Goal: Leave review/rating: Share an evaluation or opinion about a product, service, or content

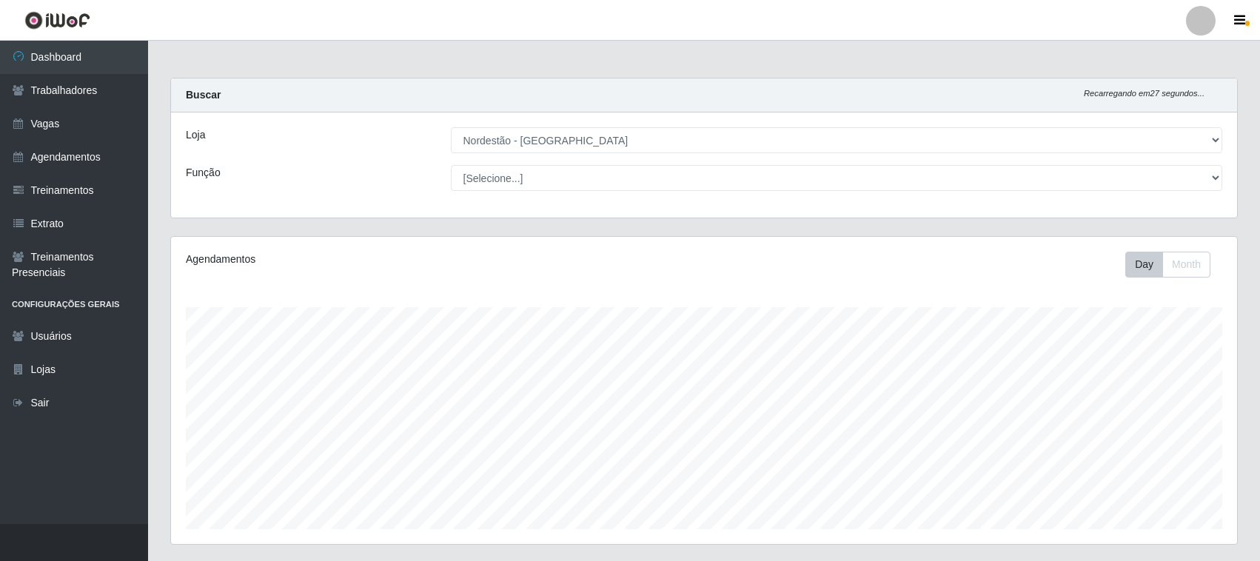
select select "420"
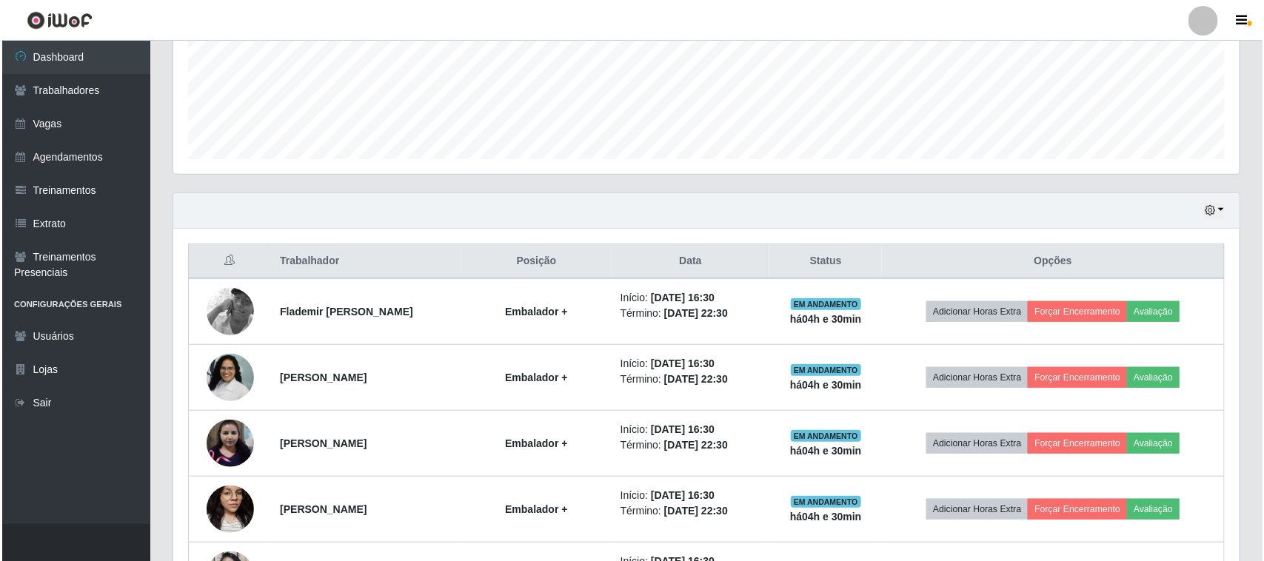
scroll to position [308, 1066]
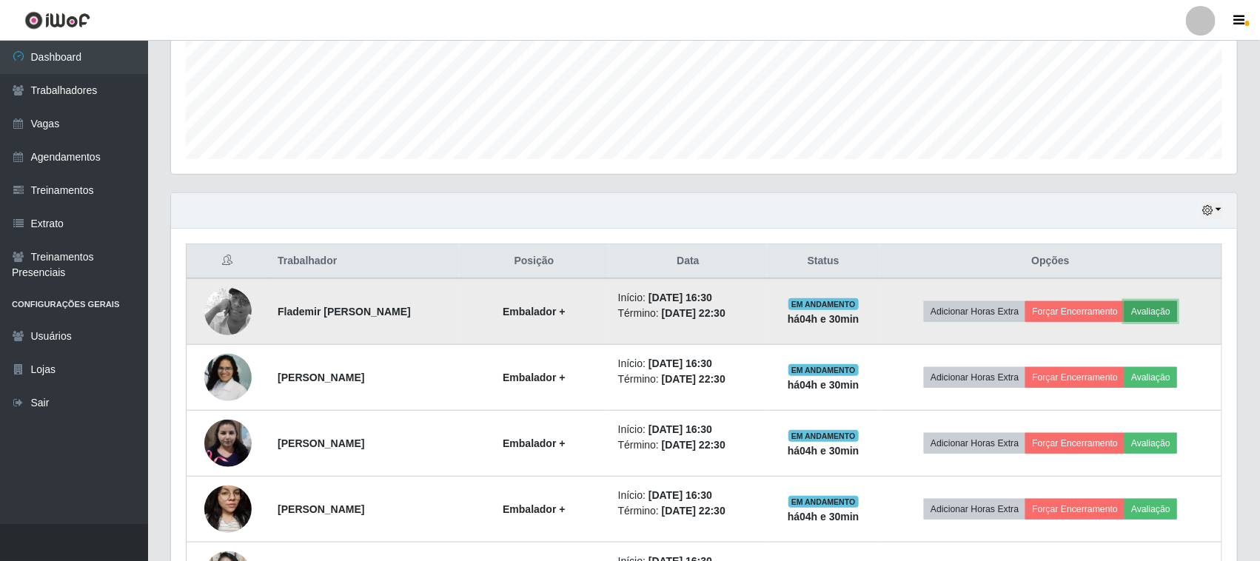
click at [1177, 309] on button "Avaliação" at bounding box center [1151, 311] width 53 height 21
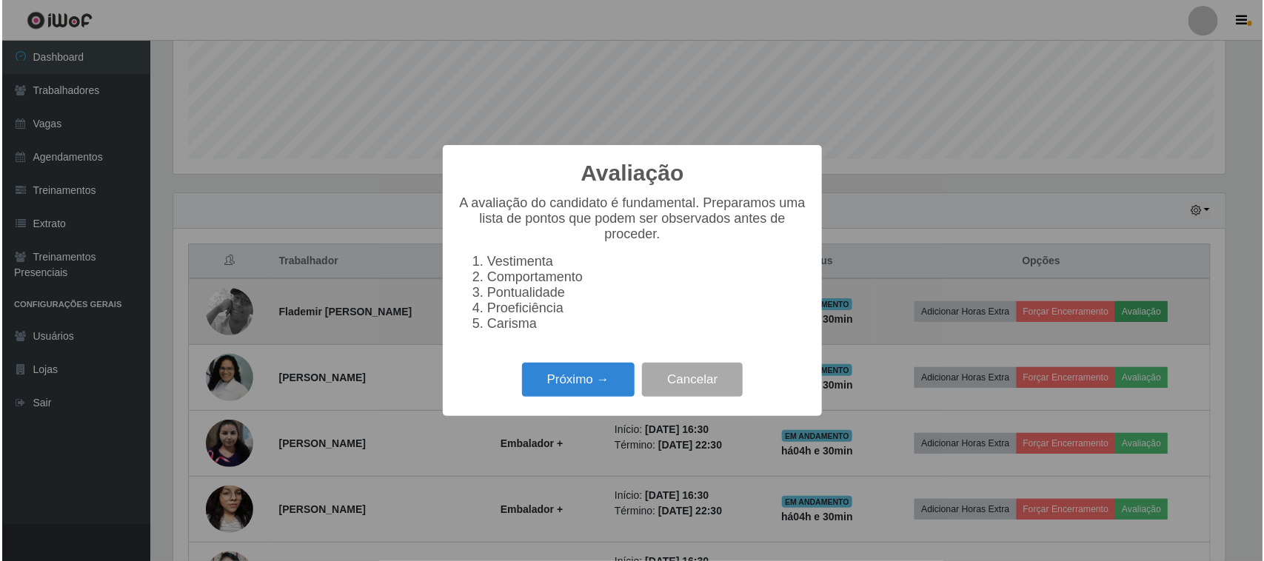
scroll to position [308, 1056]
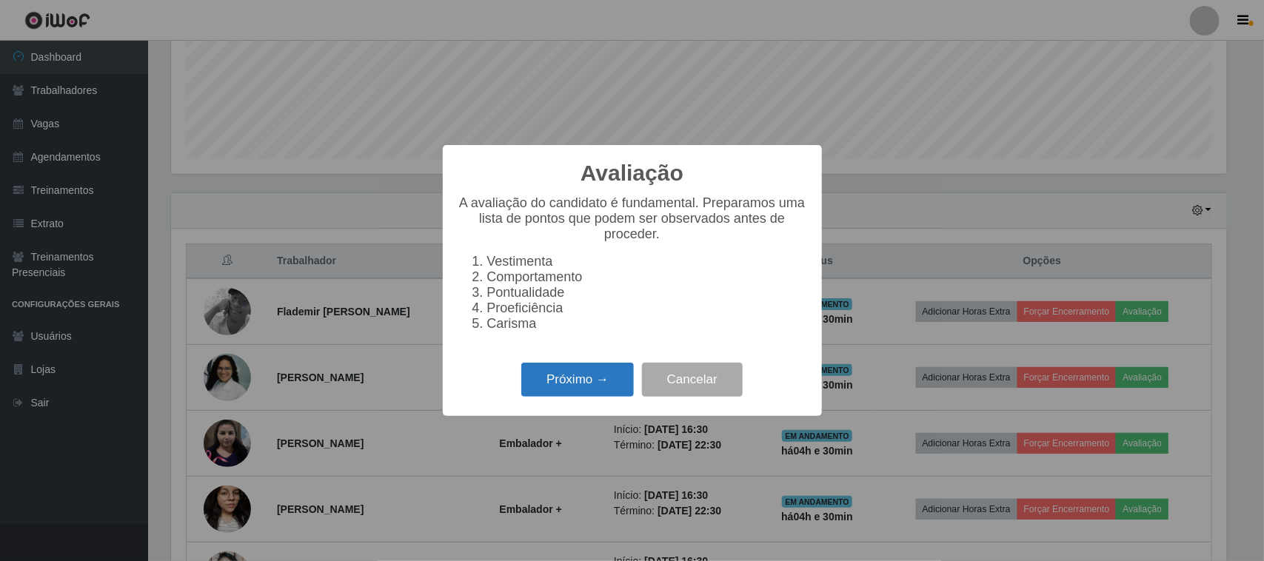
click at [550, 389] on button "Próximo →" at bounding box center [577, 380] width 113 height 35
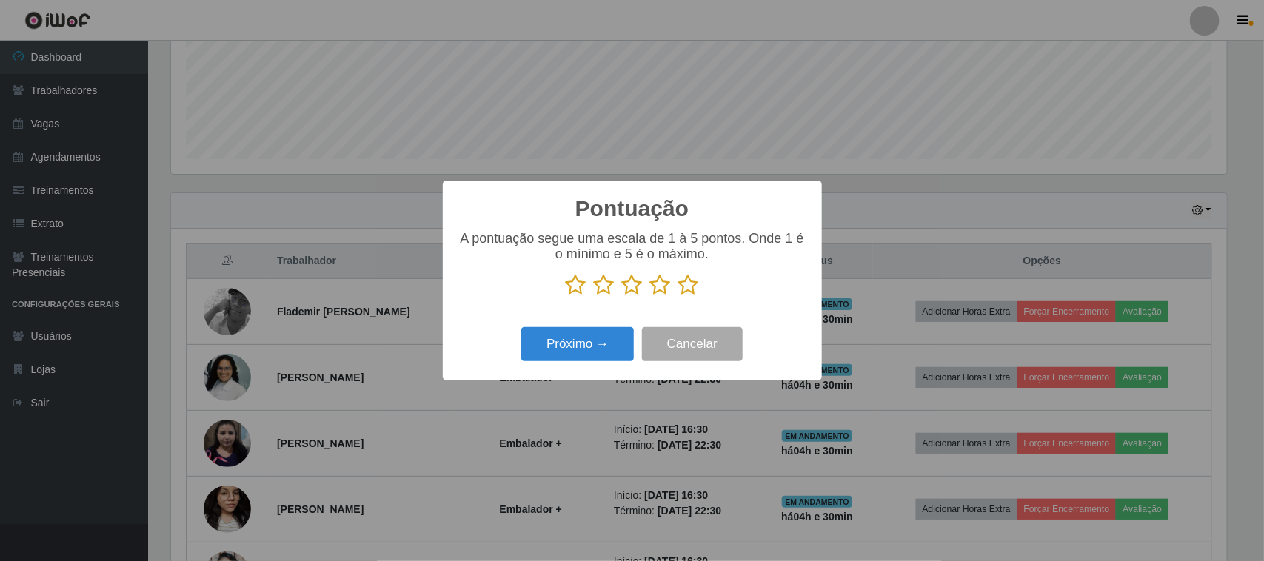
click at [687, 296] on icon at bounding box center [688, 285] width 21 height 22
click at [678, 296] on input "radio" at bounding box center [678, 296] width 0 height 0
click at [612, 339] on button "Próximo →" at bounding box center [577, 344] width 113 height 35
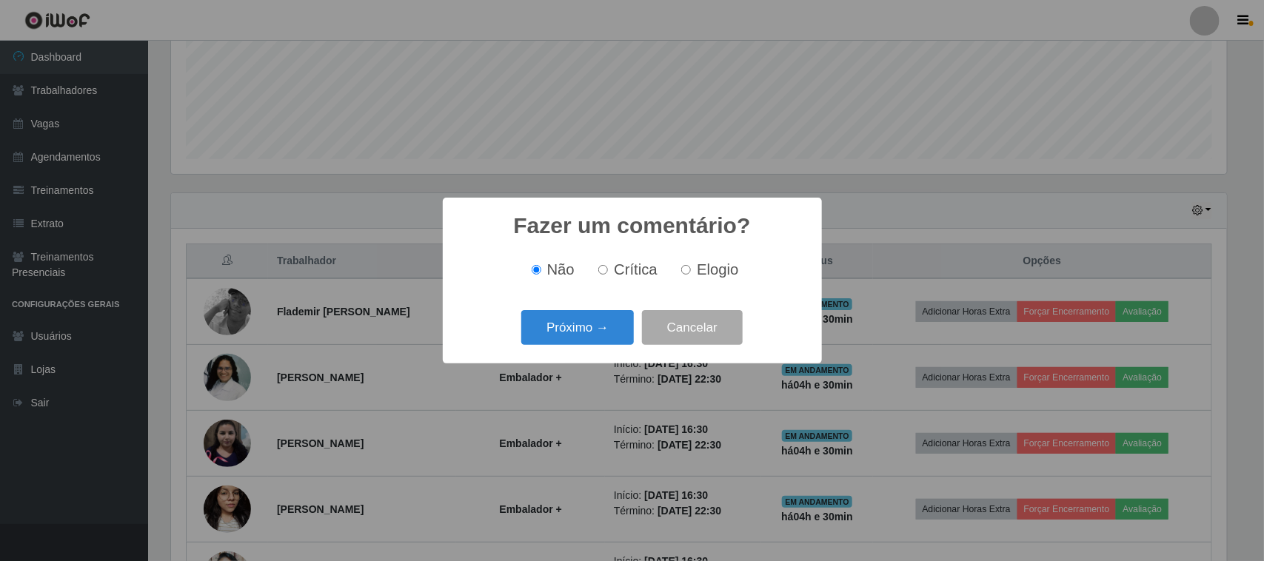
click at [723, 271] on span "Elogio" at bounding box center [717, 269] width 41 height 16
click at [691, 271] on input "Elogio" at bounding box center [686, 270] width 10 height 10
radio input "true"
click at [620, 337] on button "Próximo →" at bounding box center [577, 327] width 113 height 35
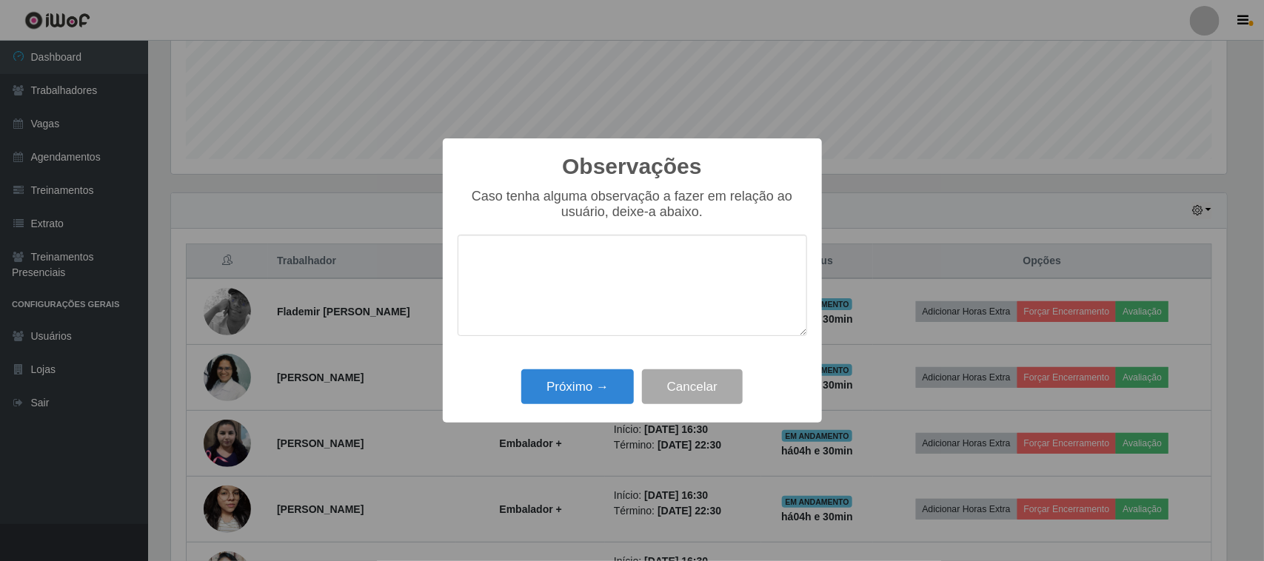
drag, startPoint x: 669, startPoint y: 283, endPoint x: 683, endPoint y: 283, distance: 14.1
click at [670, 283] on textarea at bounding box center [632, 285] width 349 height 101
type textarea "pontual"
click at [605, 400] on button "Próximo →" at bounding box center [577, 386] width 113 height 35
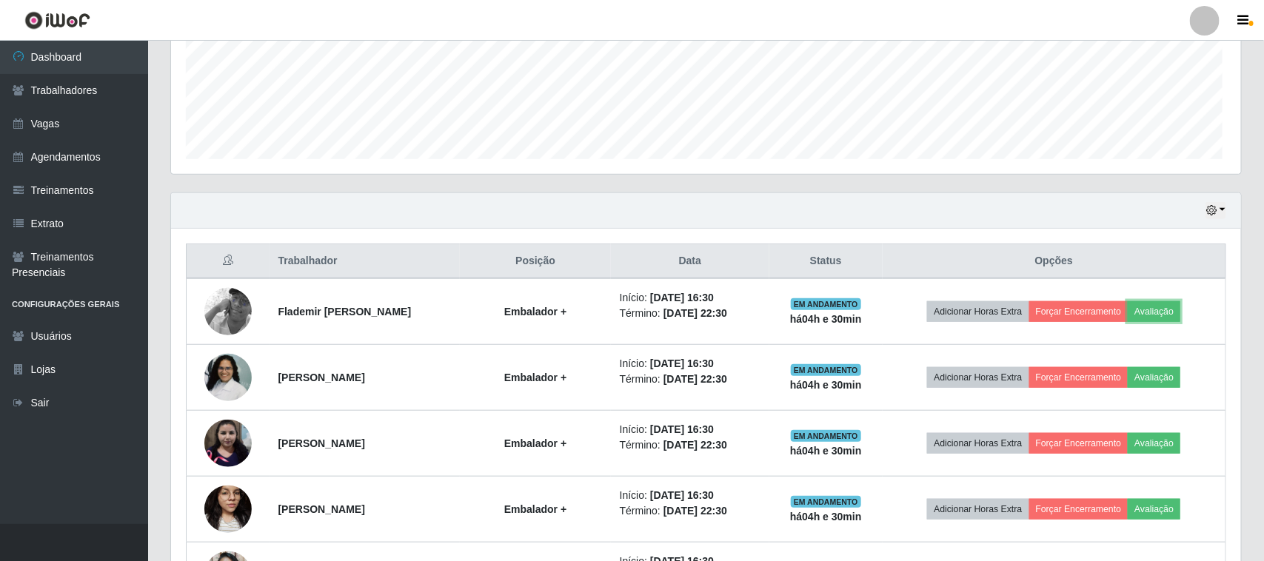
scroll to position [308, 1066]
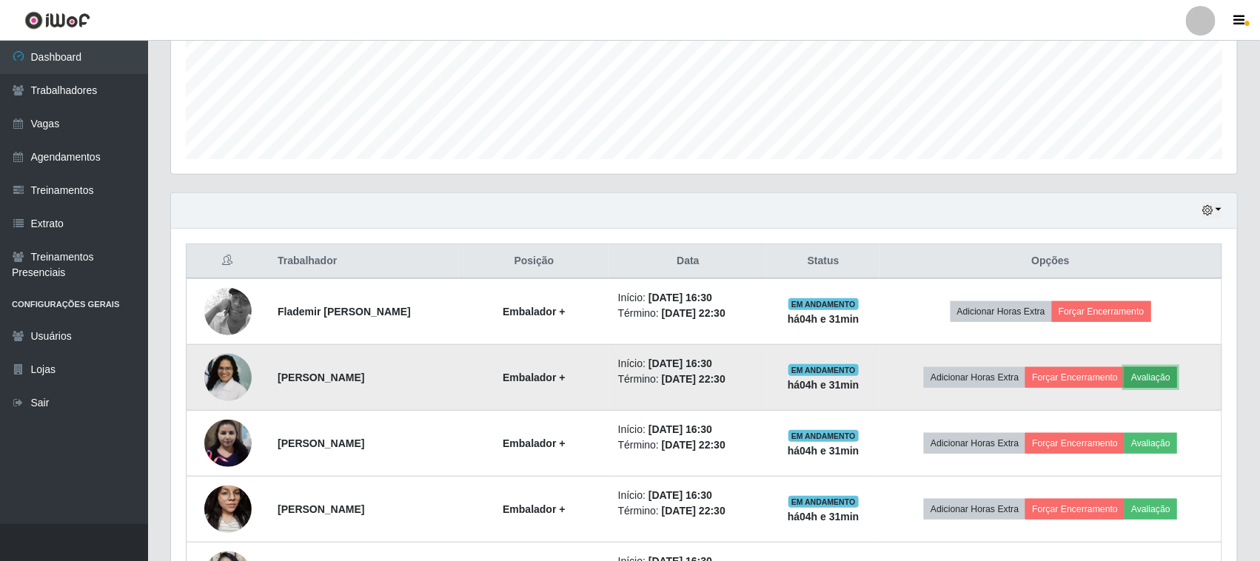
click at [1176, 375] on button "Avaliação" at bounding box center [1151, 377] width 53 height 21
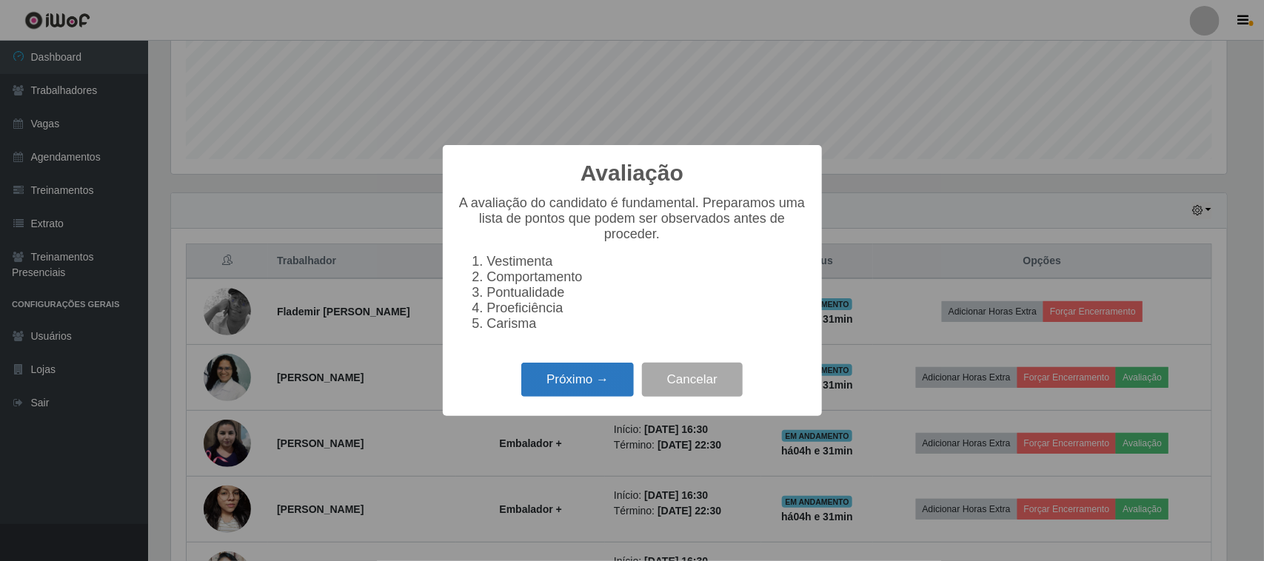
click at [600, 379] on button "Próximo →" at bounding box center [577, 380] width 113 height 35
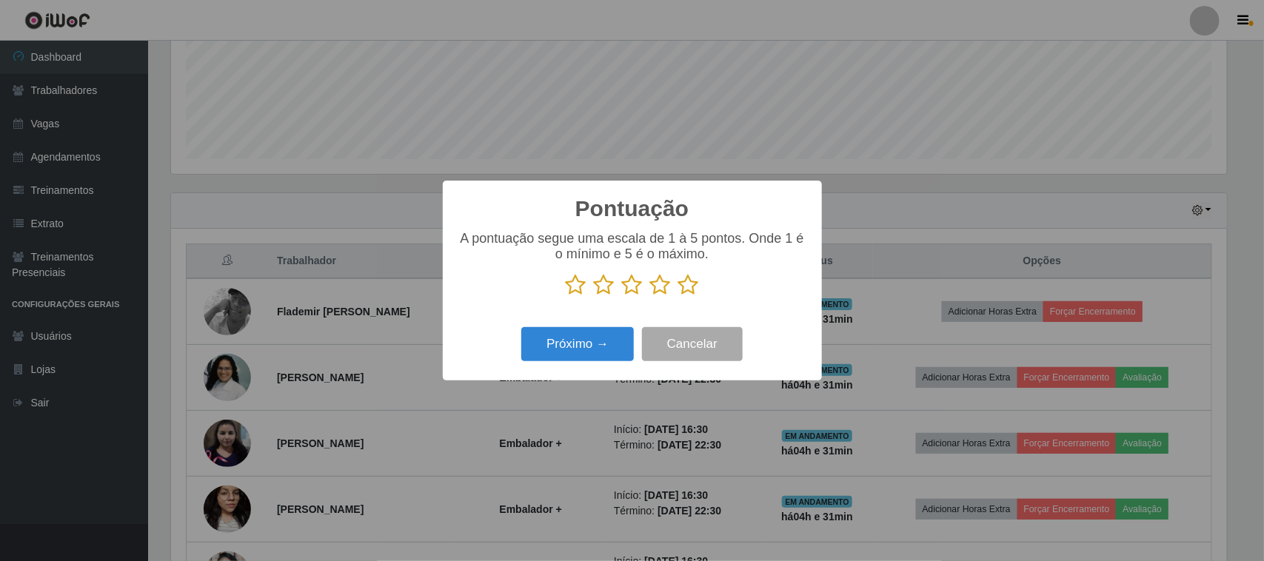
scroll to position [740100, 739351]
click at [701, 289] on p at bounding box center [632, 285] width 349 height 22
click at [685, 291] on icon at bounding box center [688, 285] width 21 height 22
click at [678, 296] on input "radio" at bounding box center [678, 296] width 0 height 0
click at [596, 347] on button "Próximo →" at bounding box center [577, 344] width 113 height 35
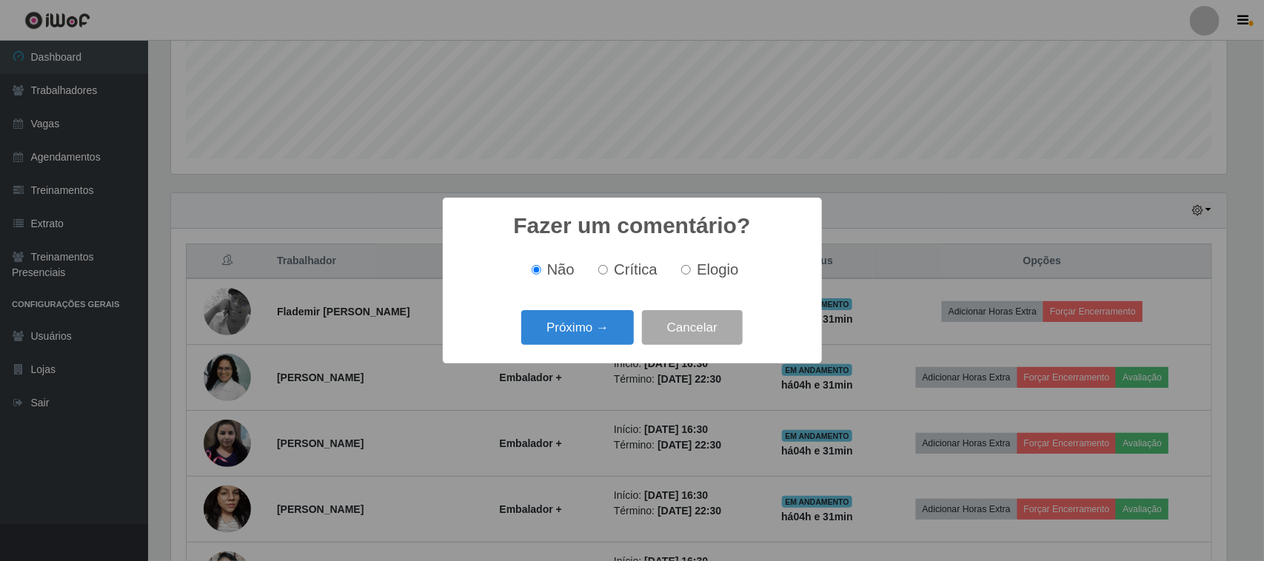
click at [689, 267] on input "Elogio" at bounding box center [686, 270] width 10 height 10
radio input "true"
click at [563, 324] on button "Próximo →" at bounding box center [577, 327] width 113 height 35
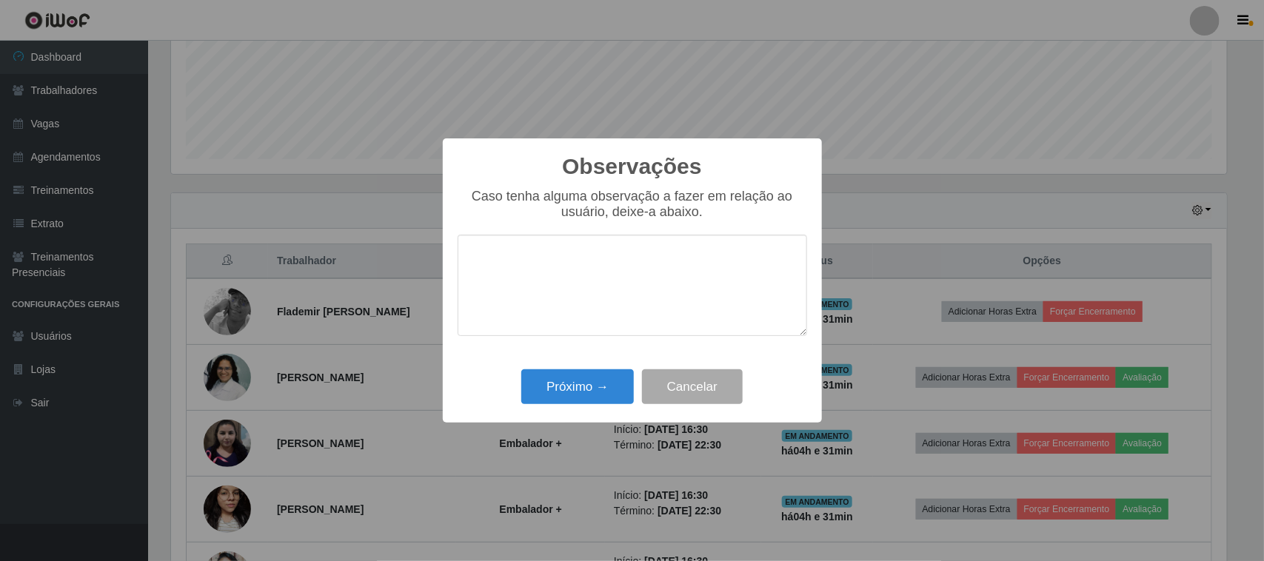
click at [660, 270] on textarea at bounding box center [632, 285] width 349 height 101
type textarea "pontual"
click at [596, 392] on button "Próximo →" at bounding box center [577, 386] width 113 height 35
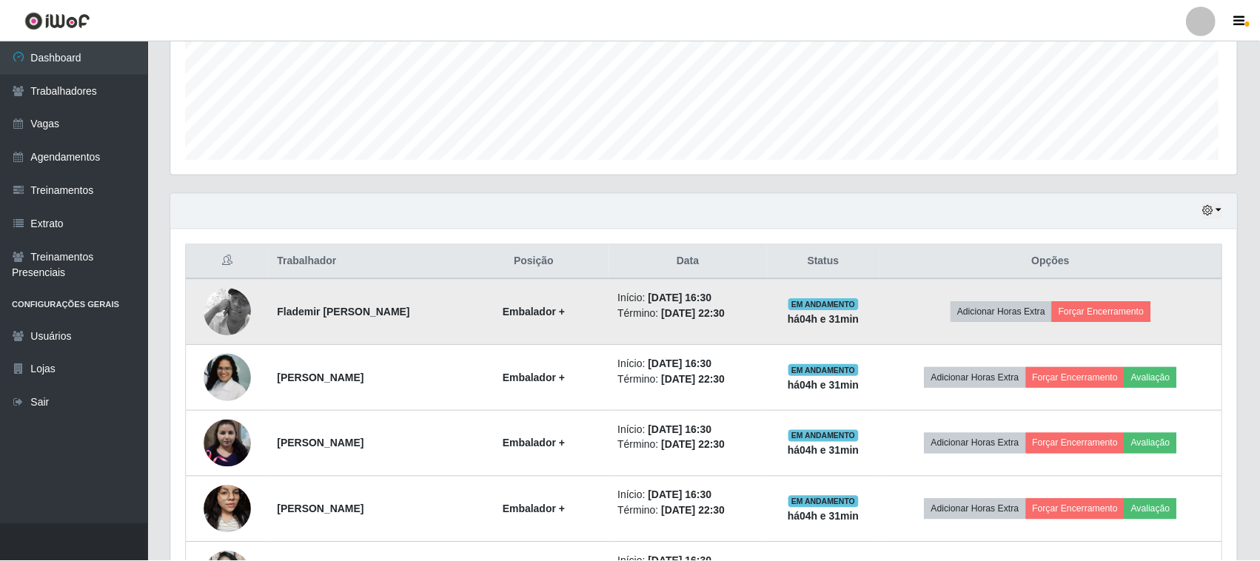
scroll to position [308, 1066]
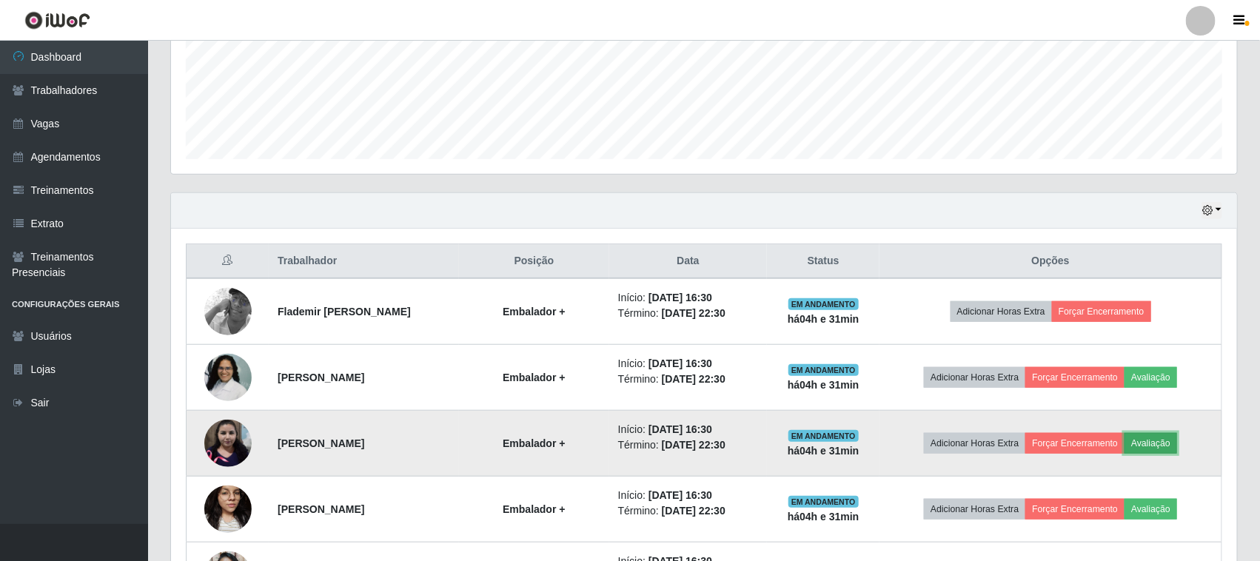
click at [1153, 446] on button "Avaliação" at bounding box center [1151, 443] width 53 height 21
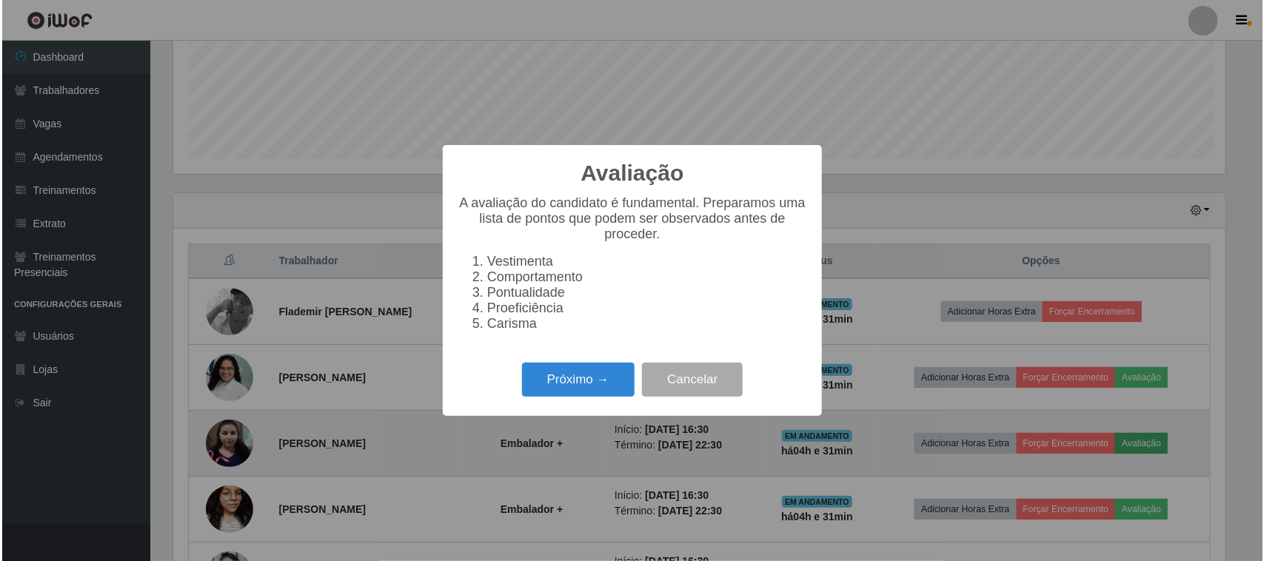
scroll to position [308, 1056]
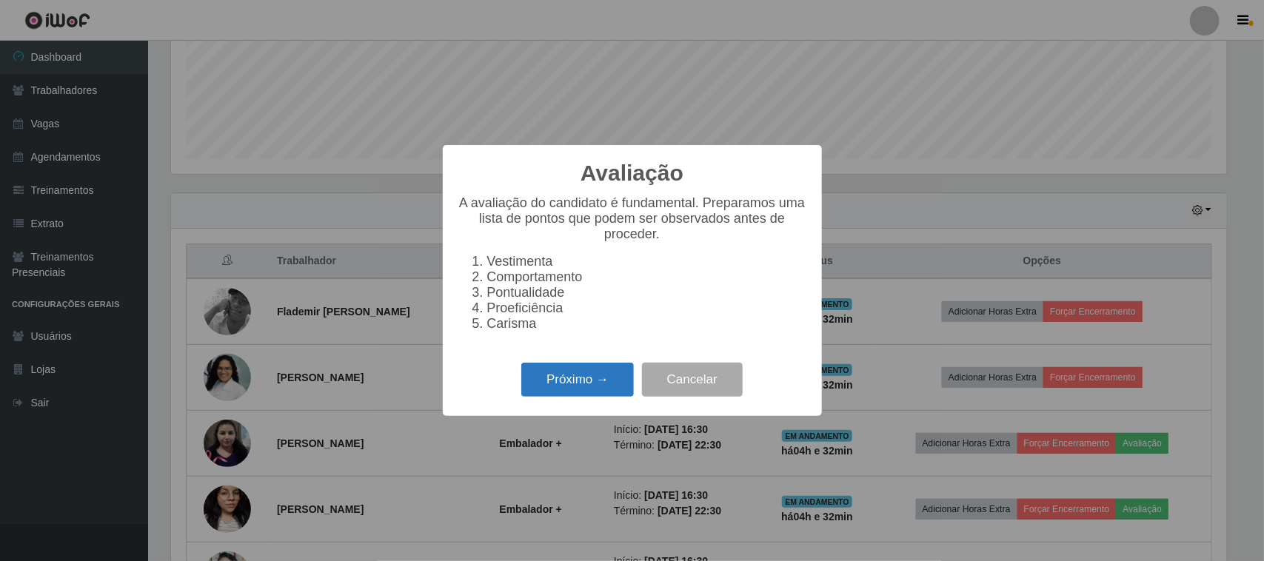
click at [597, 374] on button "Próximo →" at bounding box center [577, 380] width 113 height 35
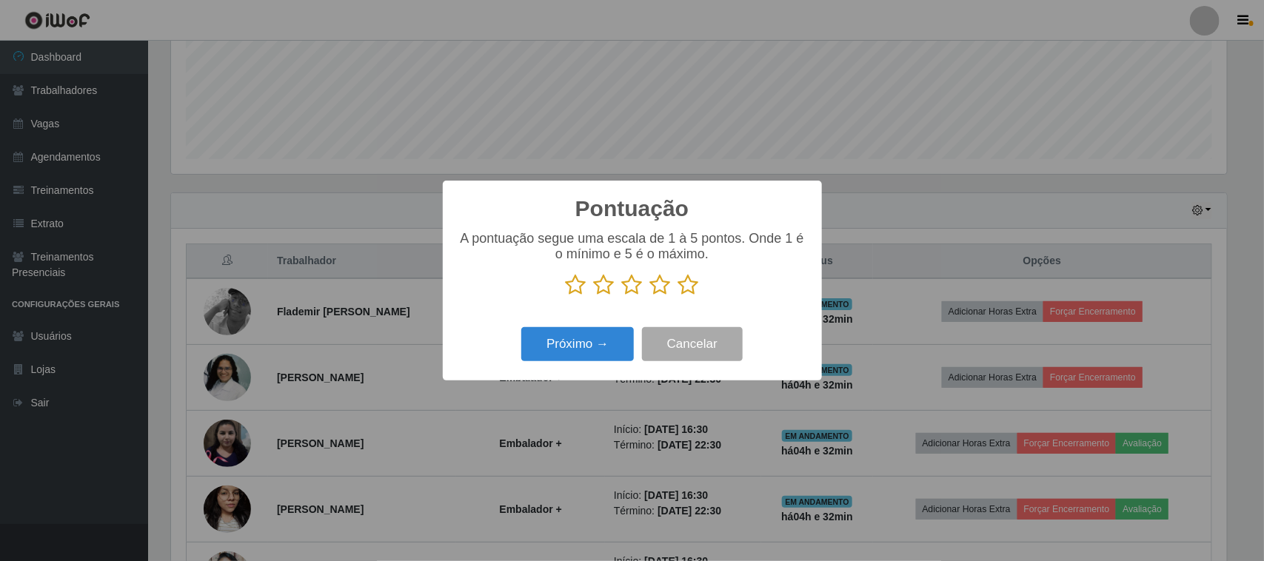
click at [692, 296] on icon at bounding box center [688, 285] width 21 height 22
click at [678, 296] on input "radio" at bounding box center [678, 296] width 0 height 0
click at [618, 337] on button "Próximo →" at bounding box center [577, 344] width 113 height 35
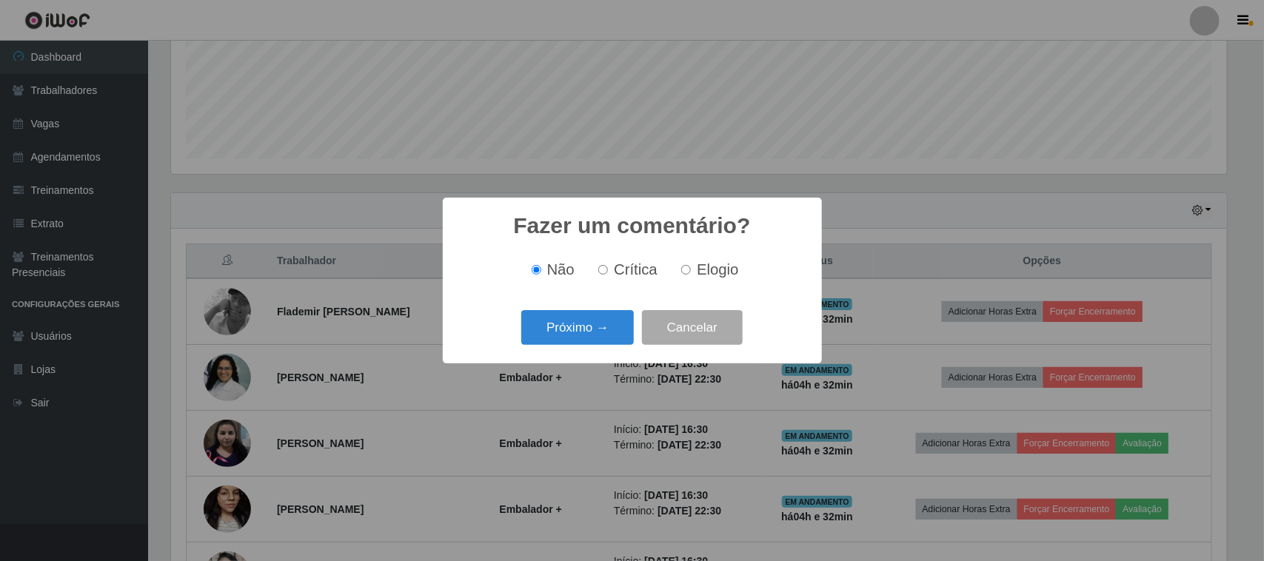
click at [697, 261] on span "Elogio" at bounding box center [717, 269] width 41 height 16
click at [691, 265] on input "Elogio" at bounding box center [686, 270] width 10 height 10
radio input "true"
click at [615, 319] on button "Próximo →" at bounding box center [577, 327] width 113 height 35
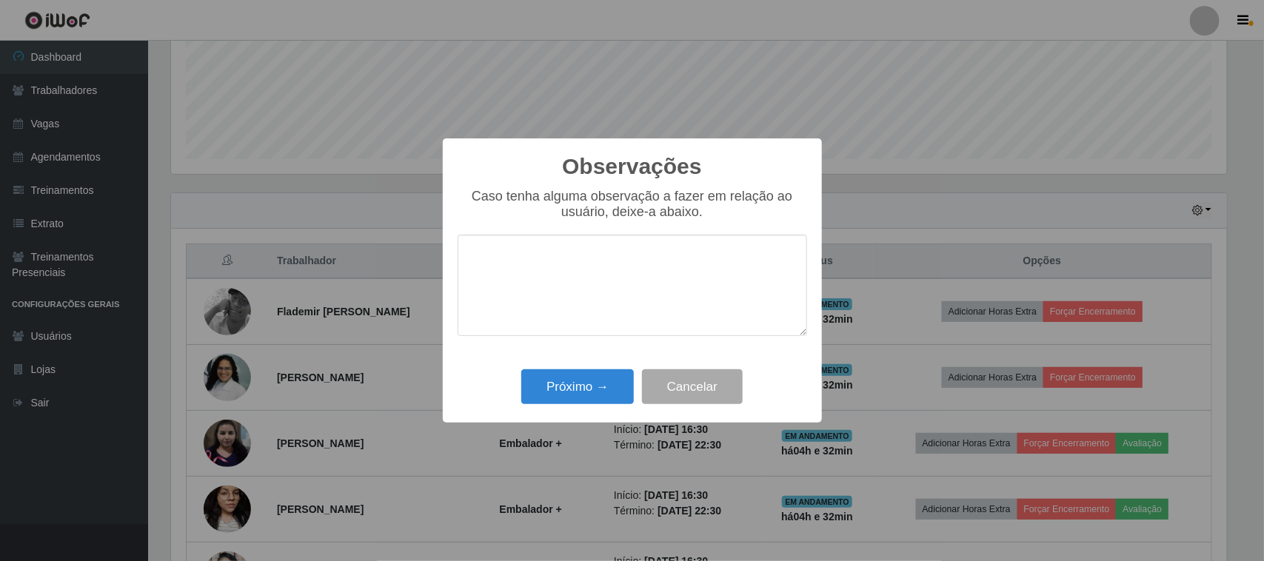
click at [687, 272] on textarea at bounding box center [632, 285] width 349 height 101
type textarea "pontual"
click at [615, 394] on button "Próximo →" at bounding box center [577, 386] width 113 height 35
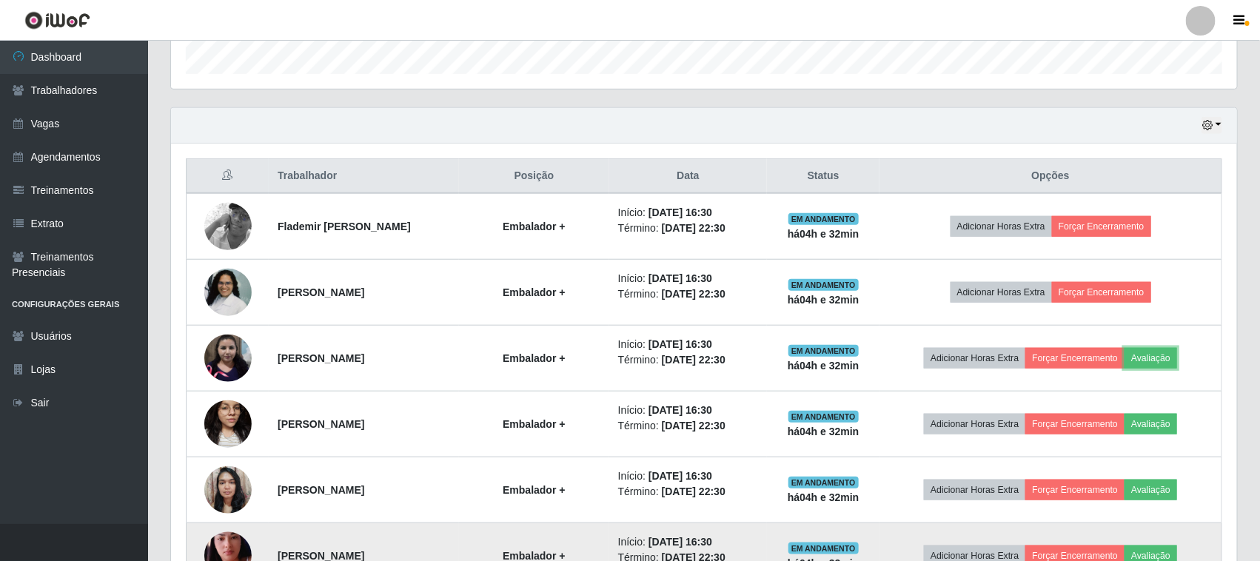
scroll to position [555, 0]
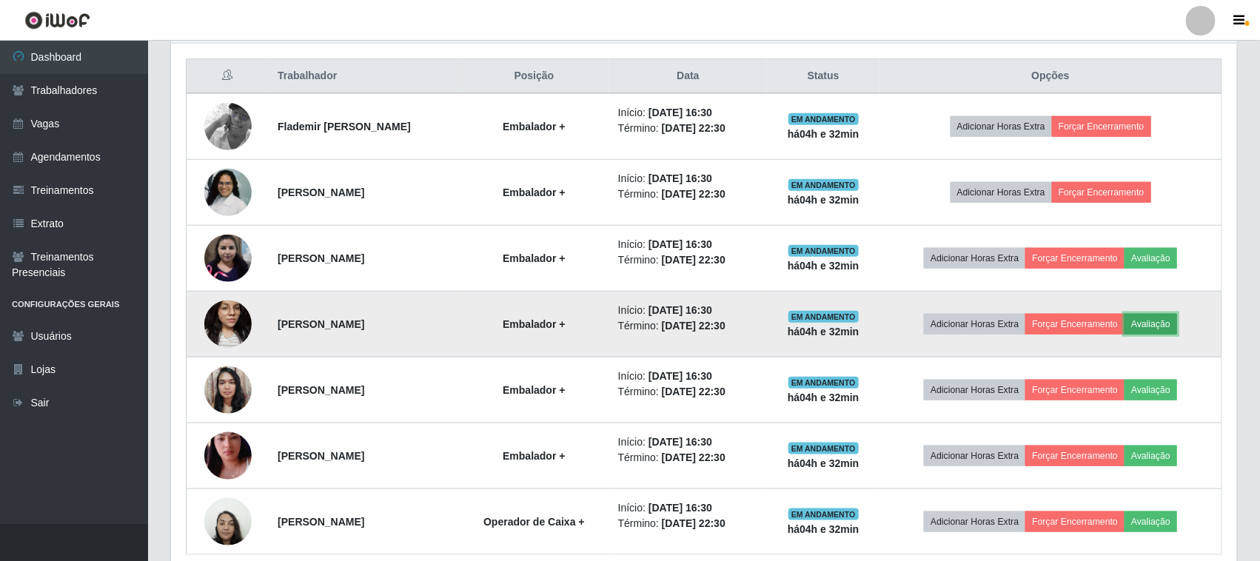
click at [1156, 319] on button "Avaliação" at bounding box center [1151, 324] width 53 height 21
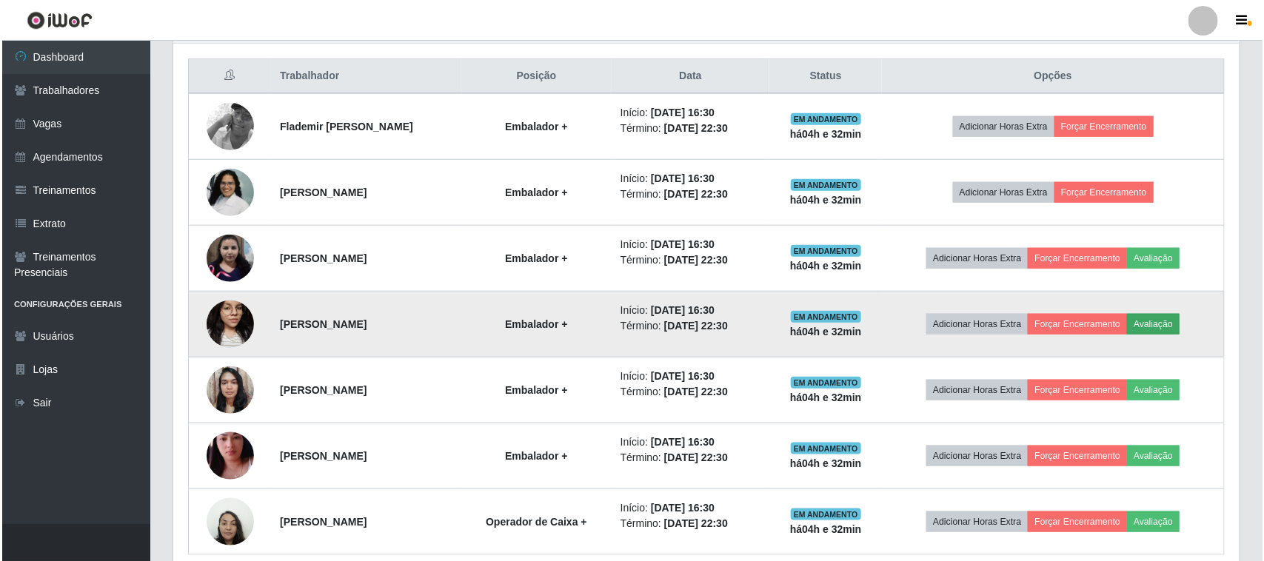
scroll to position [308, 1056]
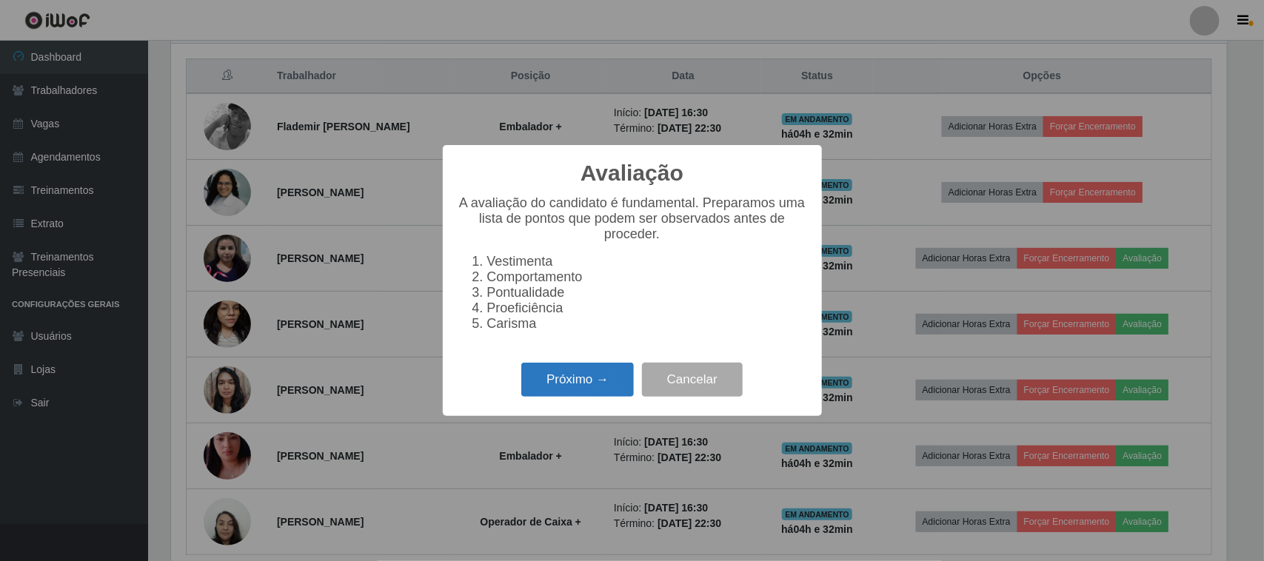
click at [596, 382] on button "Próximo →" at bounding box center [577, 380] width 113 height 35
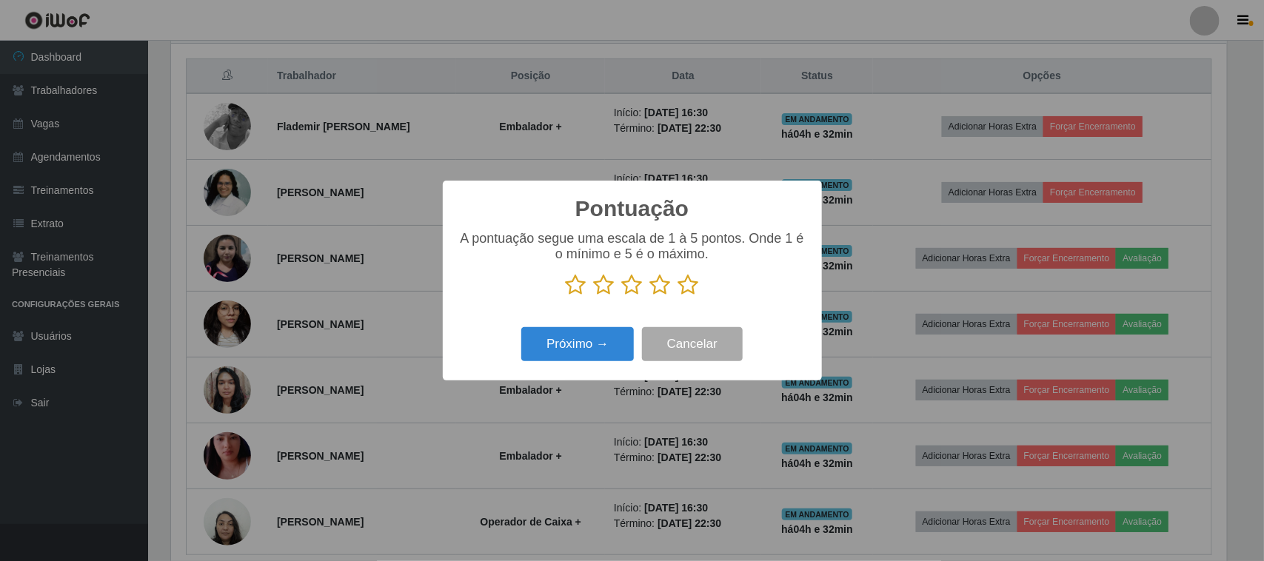
click at [698, 287] on p at bounding box center [632, 285] width 349 height 22
click at [686, 294] on icon at bounding box center [688, 285] width 21 height 22
click at [678, 296] on input "radio" at bounding box center [678, 296] width 0 height 0
click at [582, 341] on button "Próximo →" at bounding box center [577, 344] width 113 height 35
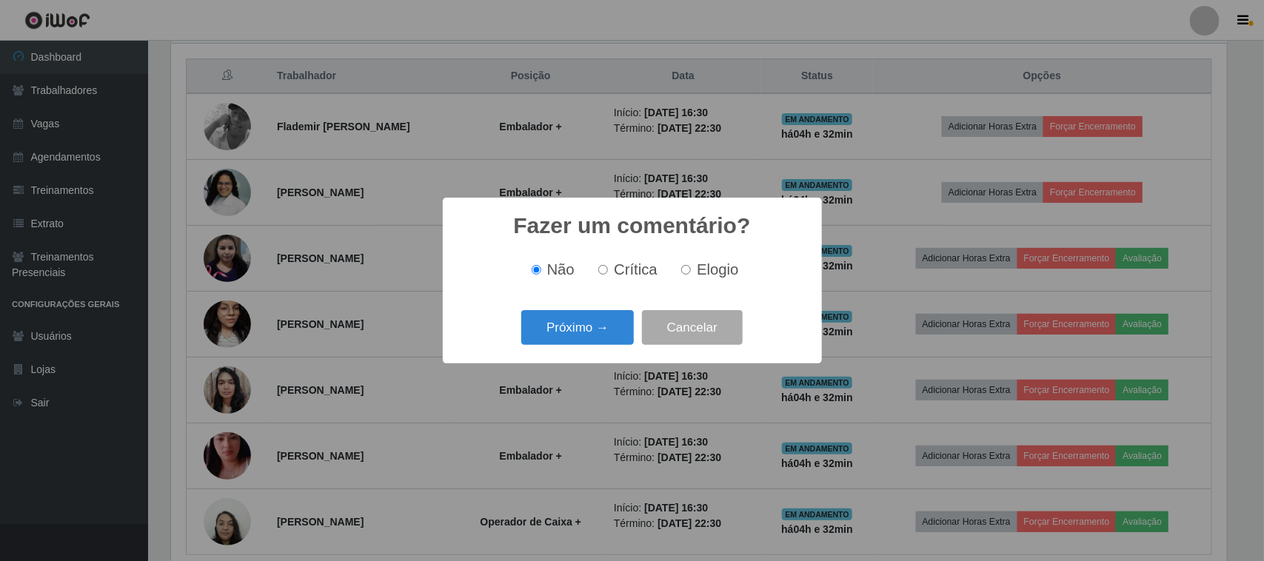
click at [695, 270] on label "Elogio" at bounding box center [706, 269] width 63 height 17
click at [691, 270] on input "Elogio" at bounding box center [686, 270] width 10 height 10
radio input "true"
click at [616, 313] on button "Próximo →" at bounding box center [577, 327] width 113 height 35
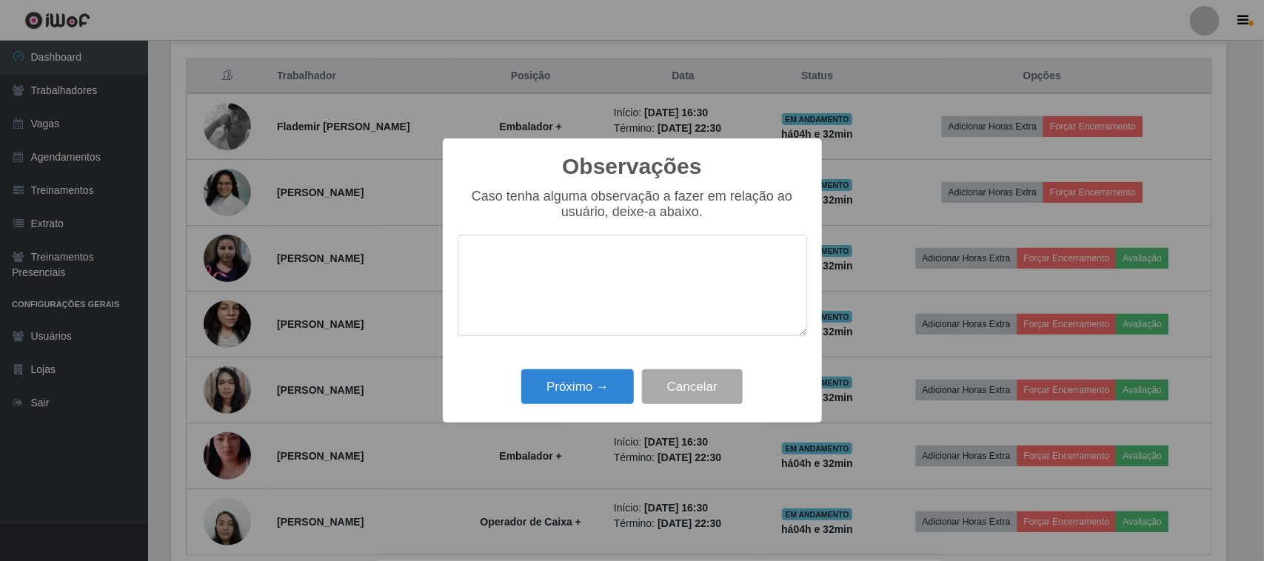
click at [692, 261] on textarea at bounding box center [632, 285] width 349 height 101
type textarea "prestativa"
click at [595, 378] on button "Próximo →" at bounding box center [577, 386] width 113 height 35
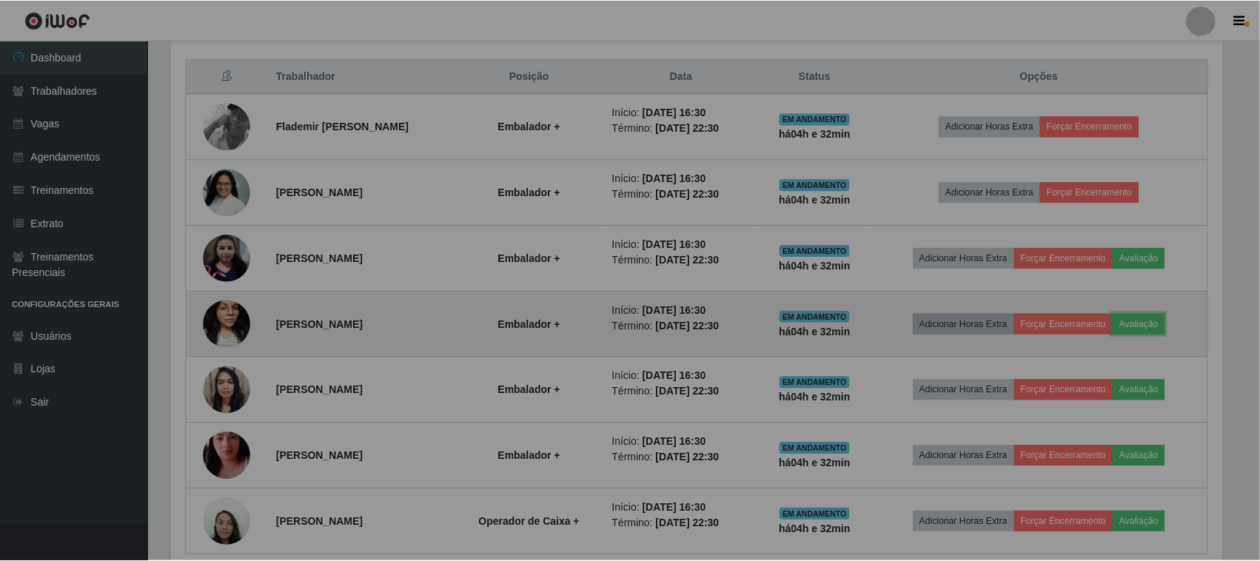
scroll to position [308, 1066]
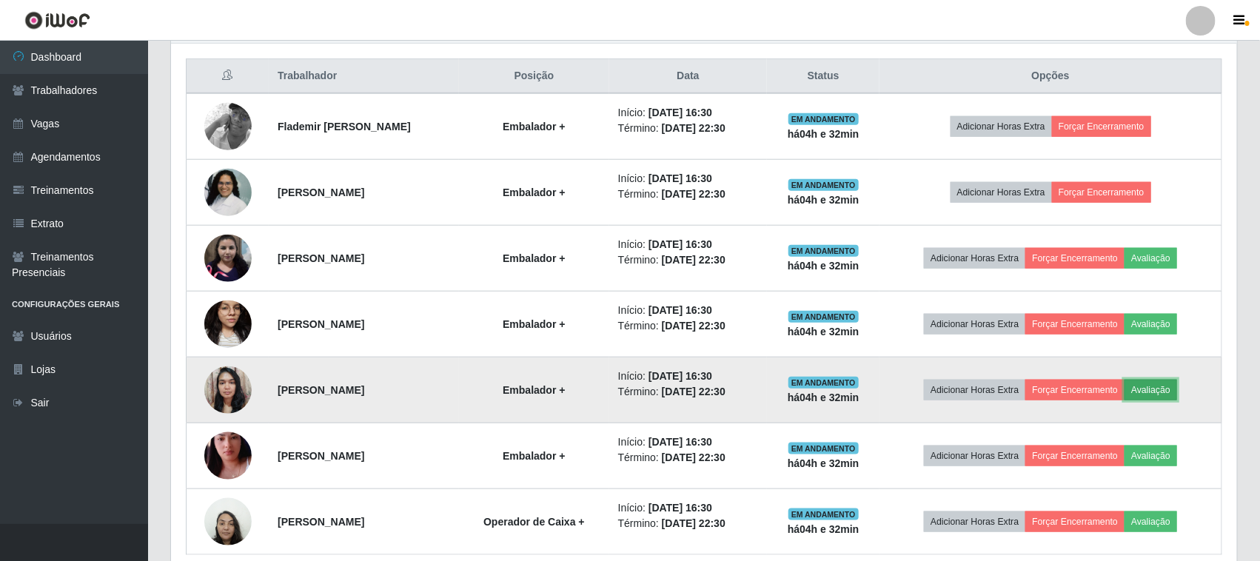
click at [1159, 382] on button "Avaliação" at bounding box center [1151, 390] width 53 height 21
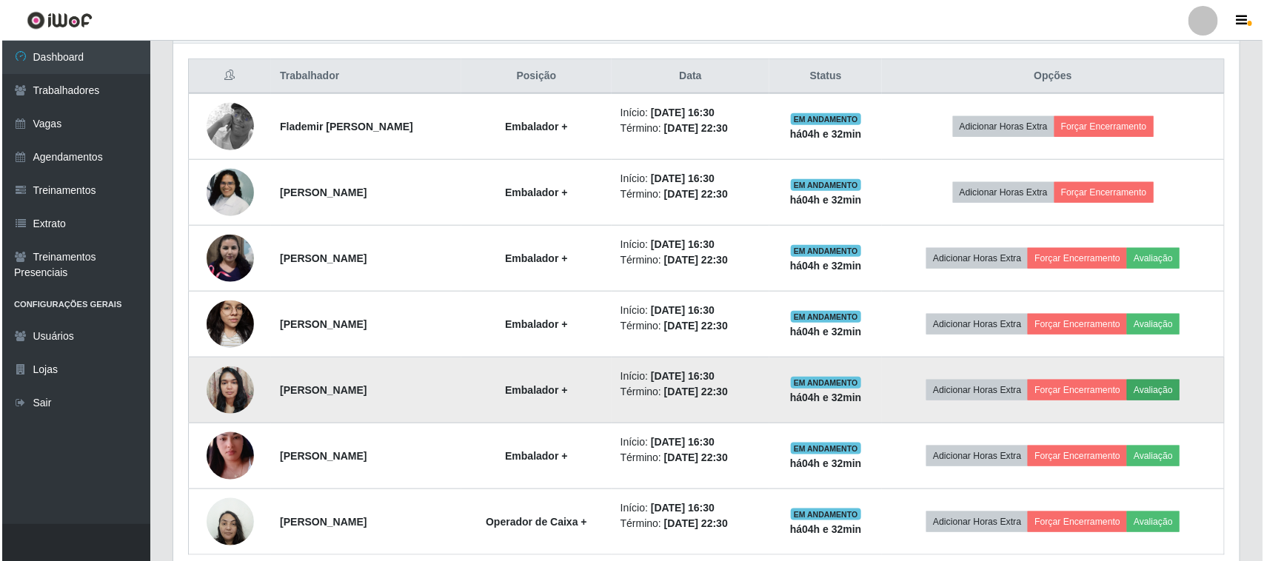
scroll to position [308, 1056]
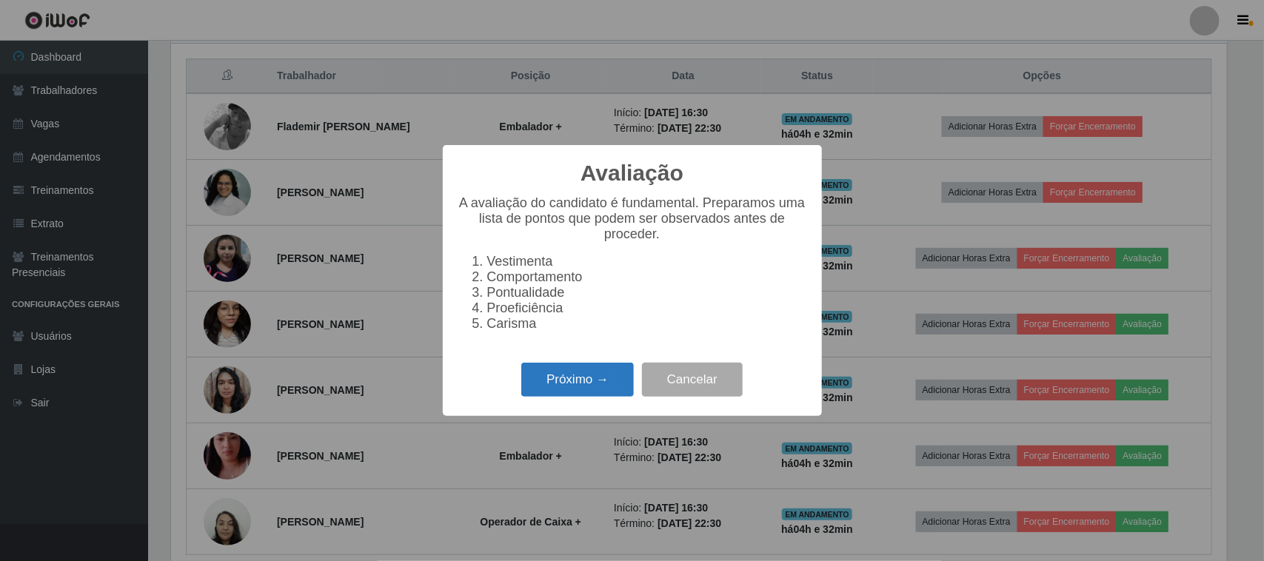
click at [583, 380] on button "Próximo →" at bounding box center [577, 380] width 113 height 35
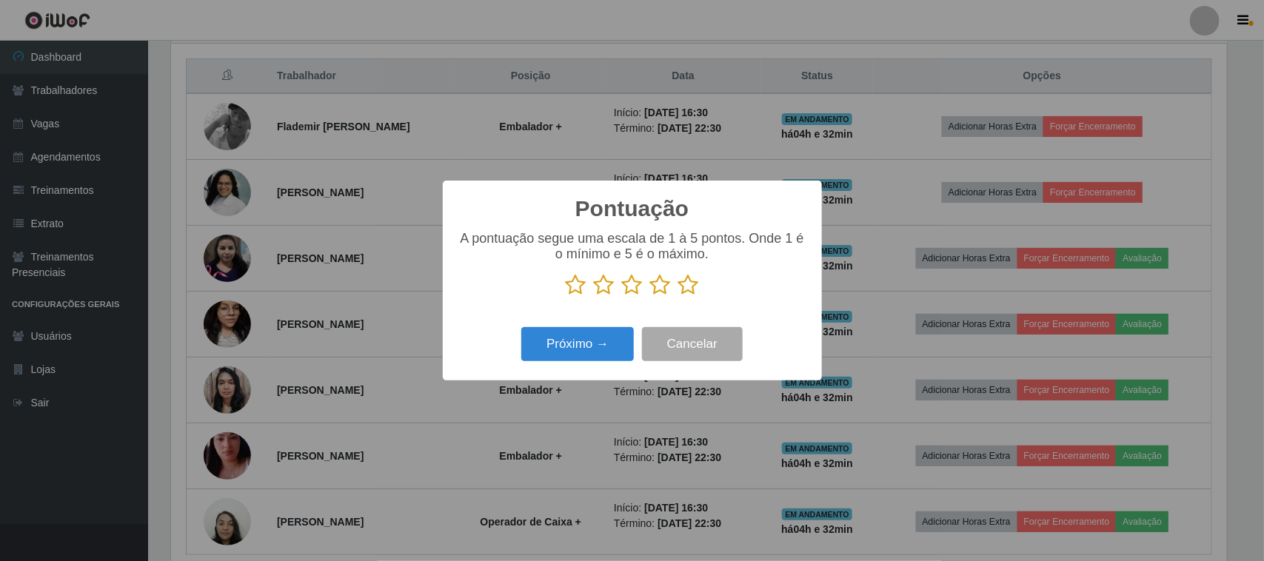
scroll to position [740100, 739351]
click at [693, 291] on icon at bounding box center [688, 285] width 21 height 22
click at [678, 296] on input "radio" at bounding box center [678, 296] width 0 height 0
click at [595, 342] on button "Próximo →" at bounding box center [577, 344] width 113 height 35
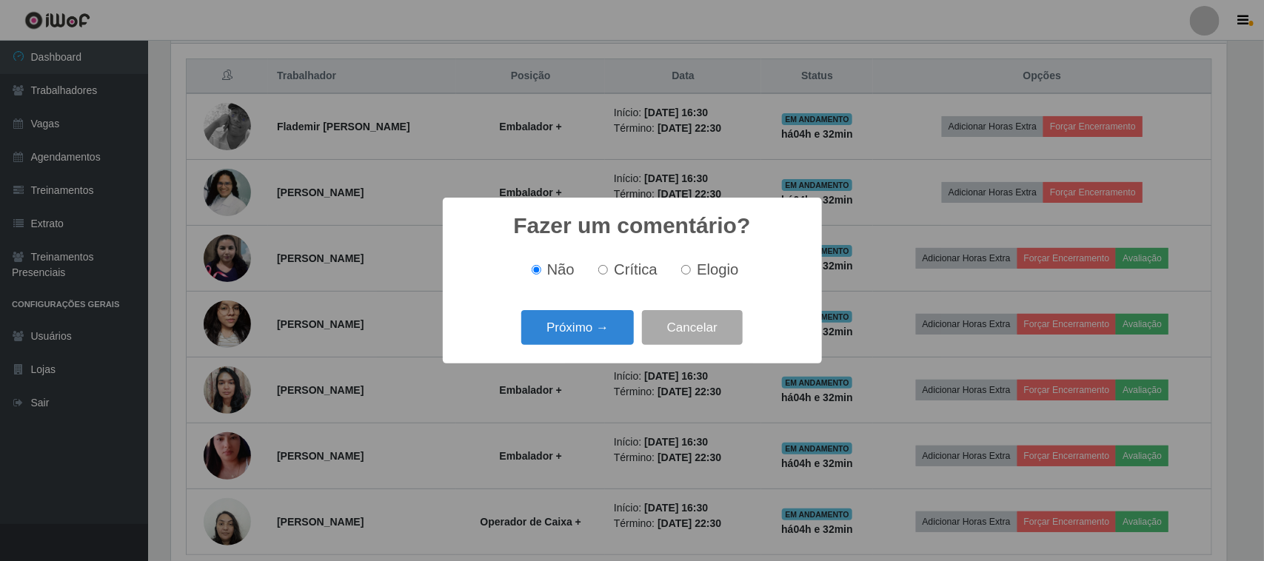
click at [695, 268] on label "Elogio" at bounding box center [706, 269] width 63 height 17
click at [691, 268] on input "Elogio" at bounding box center [686, 270] width 10 height 10
radio input "true"
click at [609, 323] on button "Próximo →" at bounding box center [577, 327] width 113 height 35
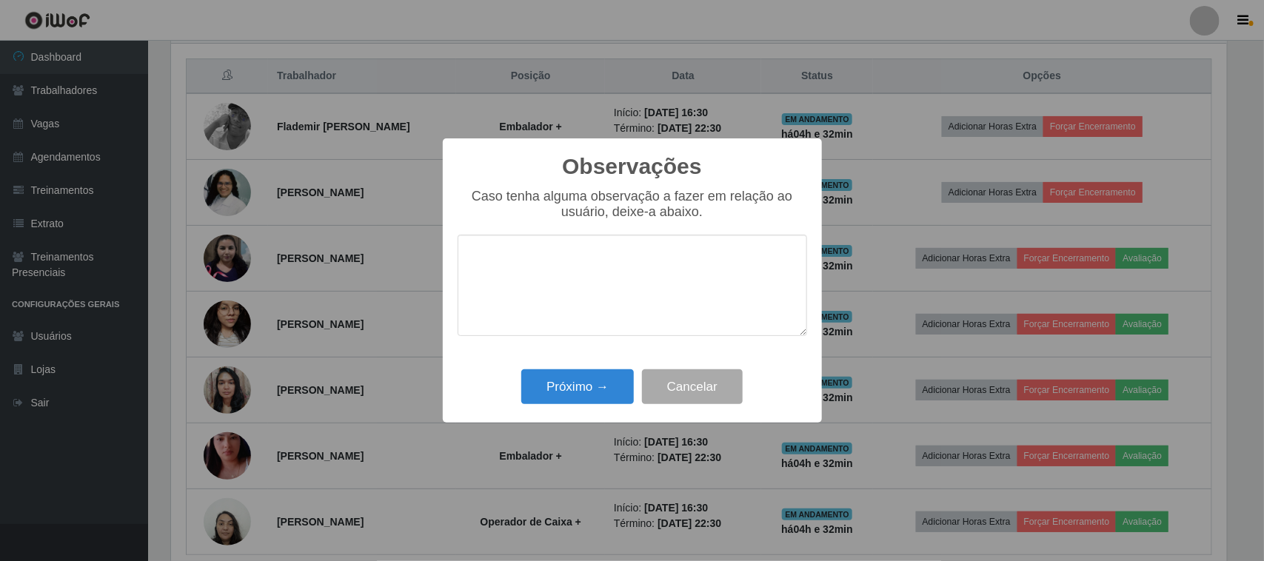
click at [667, 272] on textarea at bounding box center [632, 285] width 349 height 101
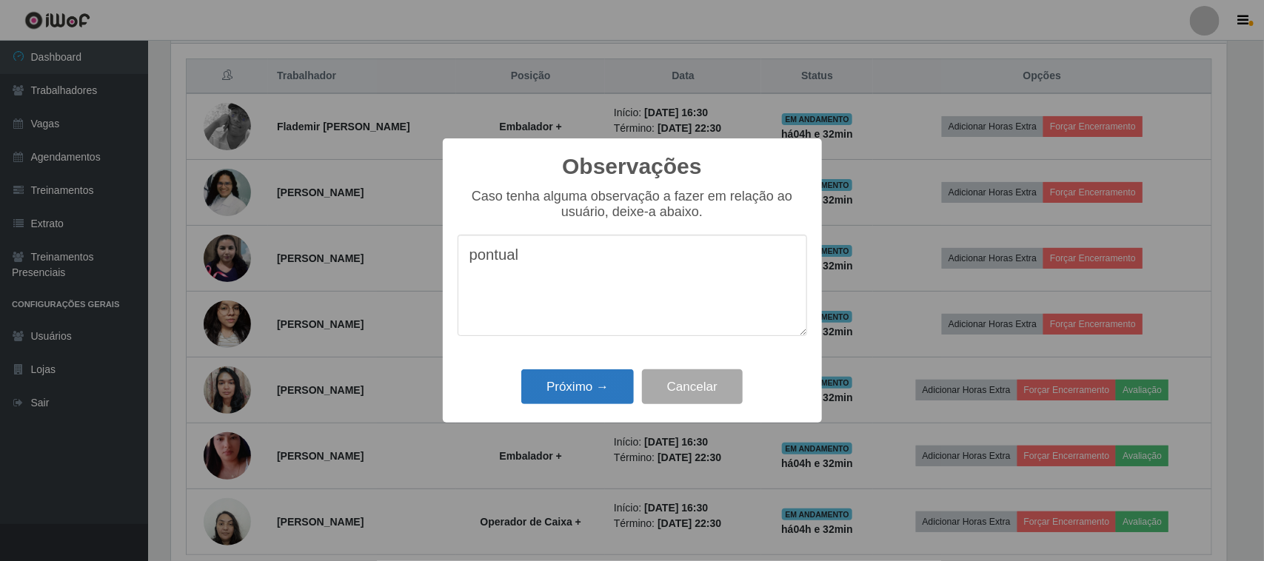
type textarea "pontual"
click at [574, 392] on button "Próximo →" at bounding box center [577, 386] width 113 height 35
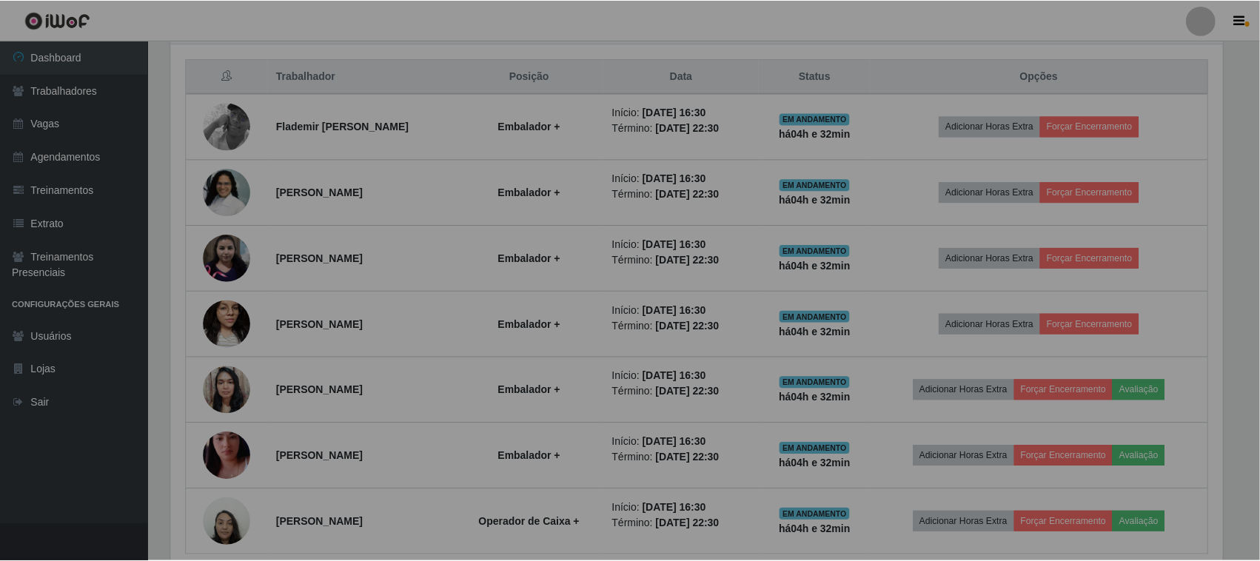
scroll to position [308, 1066]
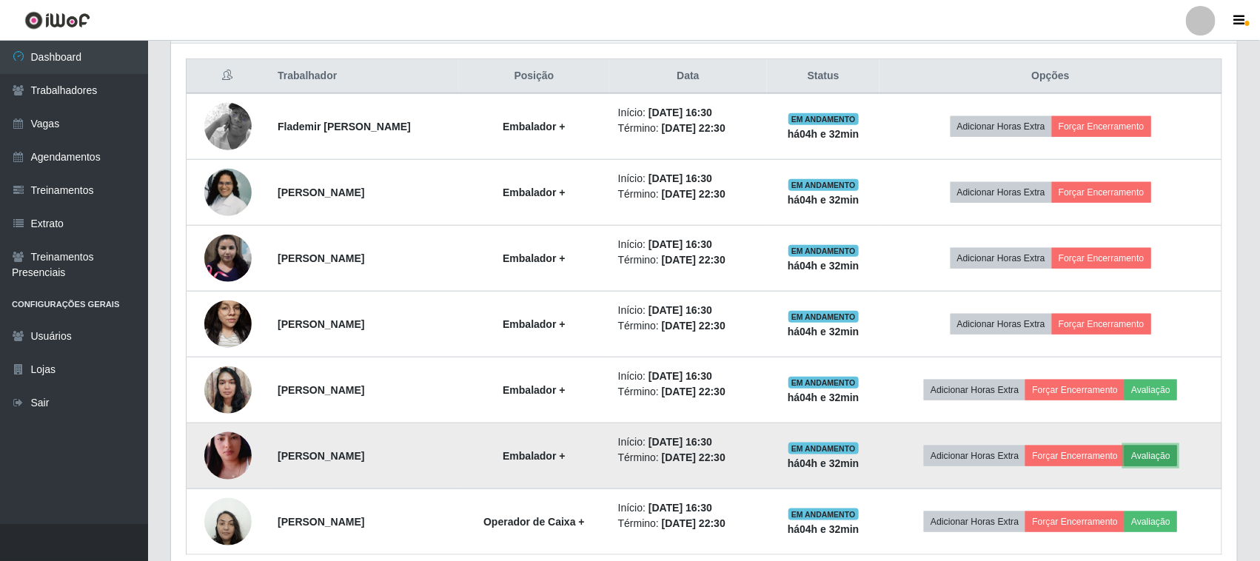
click at [1150, 454] on button "Avaliação" at bounding box center [1151, 456] width 53 height 21
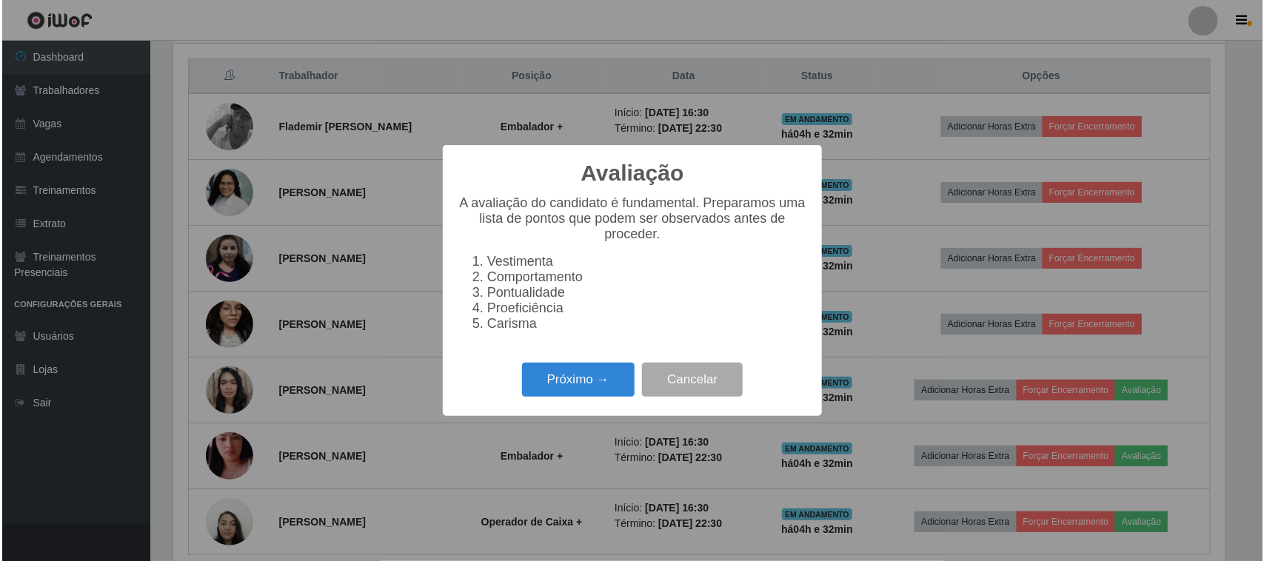
scroll to position [0, 0]
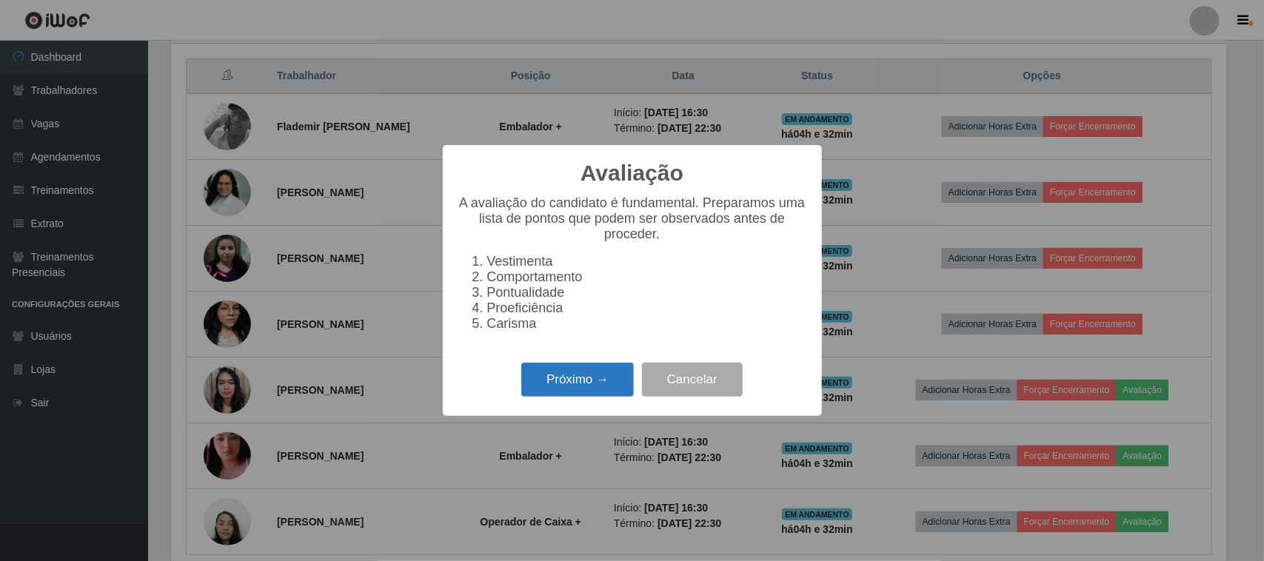
click at [534, 378] on button "Próximo →" at bounding box center [577, 380] width 113 height 35
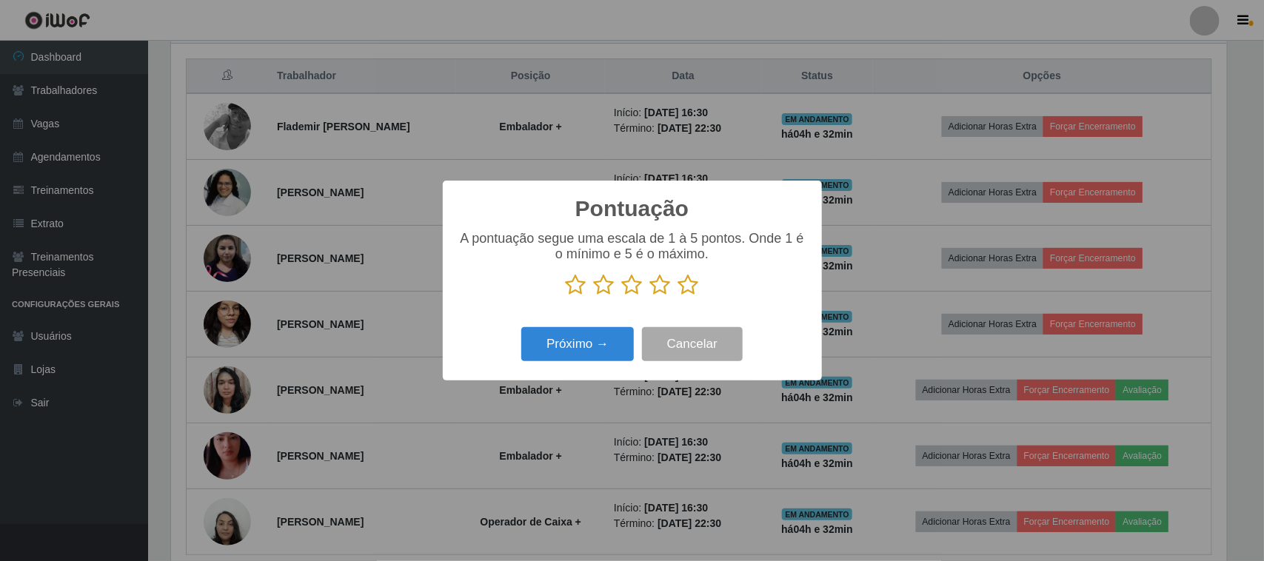
click at [689, 287] on icon at bounding box center [688, 285] width 21 height 22
click at [678, 296] on input "radio" at bounding box center [678, 296] width 0 height 0
click at [601, 349] on button "Próximo →" at bounding box center [577, 344] width 113 height 35
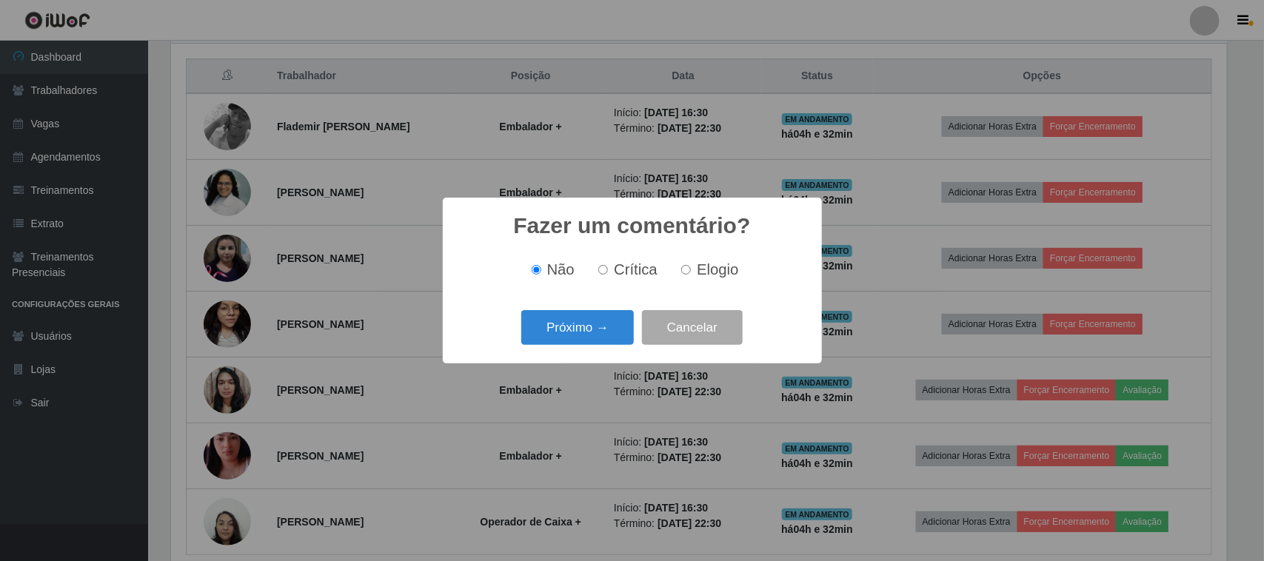
click at [691, 264] on label "Elogio" at bounding box center [706, 269] width 63 height 17
click at [691, 265] on input "Elogio" at bounding box center [686, 270] width 10 height 10
radio input "true"
click at [592, 327] on button "Próximo →" at bounding box center [577, 327] width 113 height 35
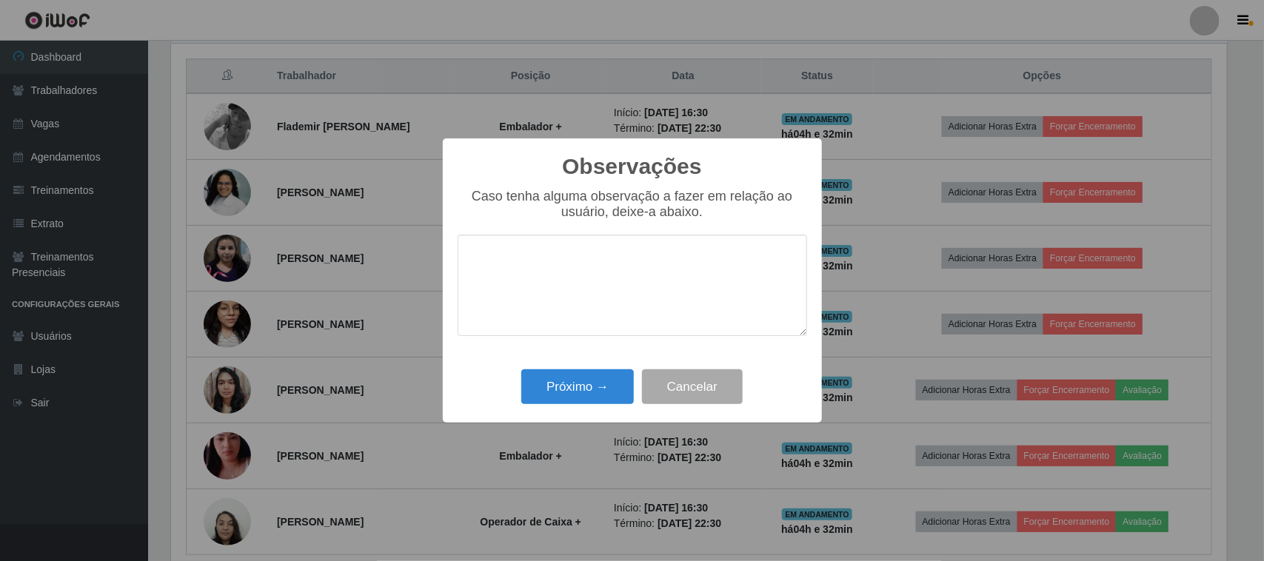
click at [697, 264] on textarea at bounding box center [632, 285] width 349 height 101
type textarea "prestativa"
click at [583, 391] on button "Próximo →" at bounding box center [577, 386] width 113 height 35
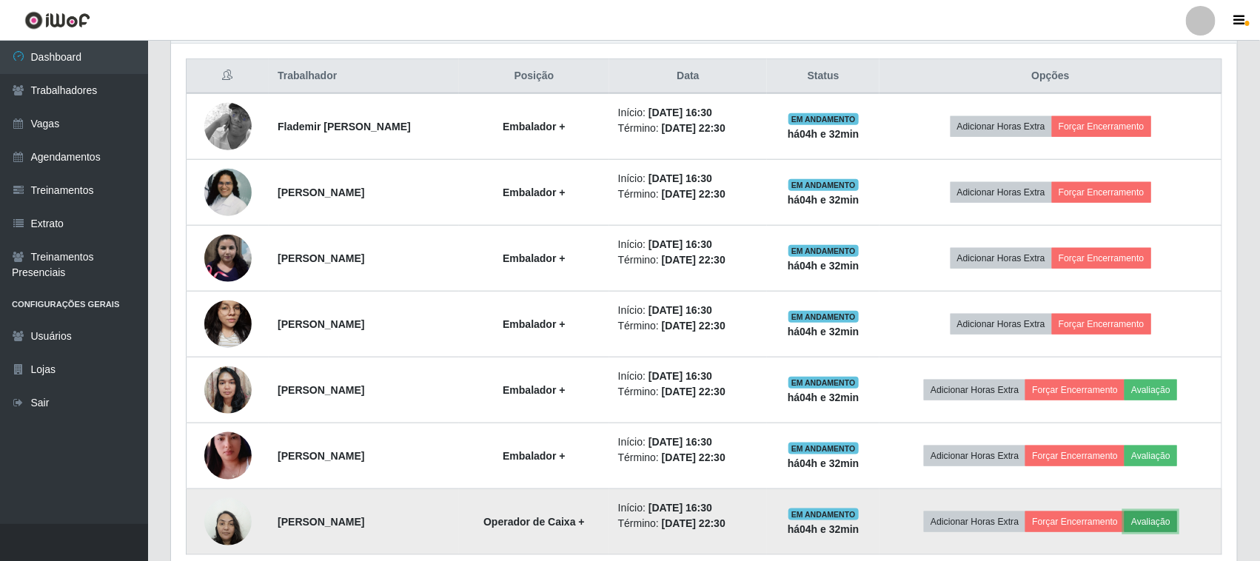
click at [1153, 529] on button "Avaliação" at bounding box center [1151, 522] width 53 height 21
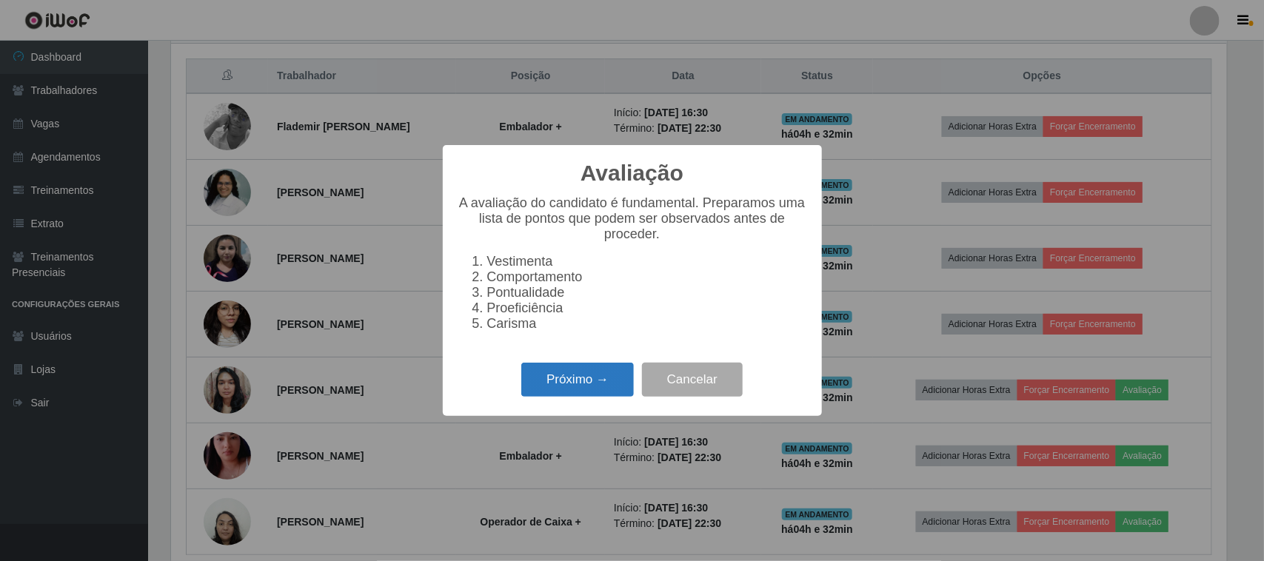
click at [552, 375] on button "Próximo →" at bounding box center [577, 380] width 113 height 35
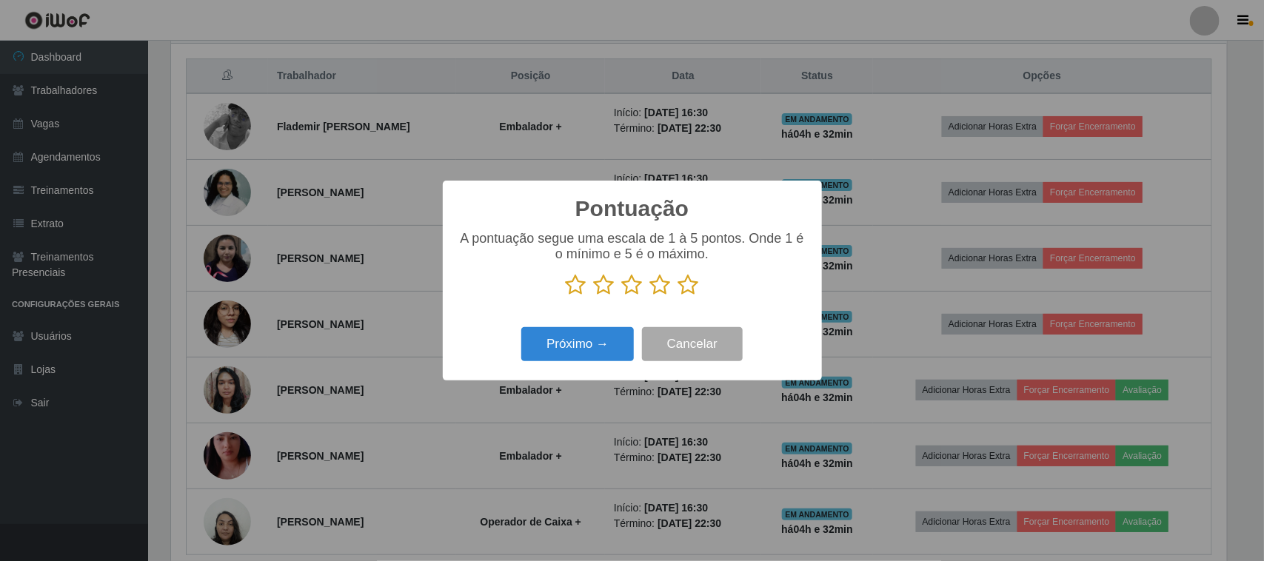
click at [693, 282] on icon at bounding box center [688, 285] width 21 height 22
click at [678, 296] on input "radio" at bounding box center [678, 296] width 0 height 0
click at [615, 349] on button "Próximo →" at bounding box center [577, 344] width 113 height 35
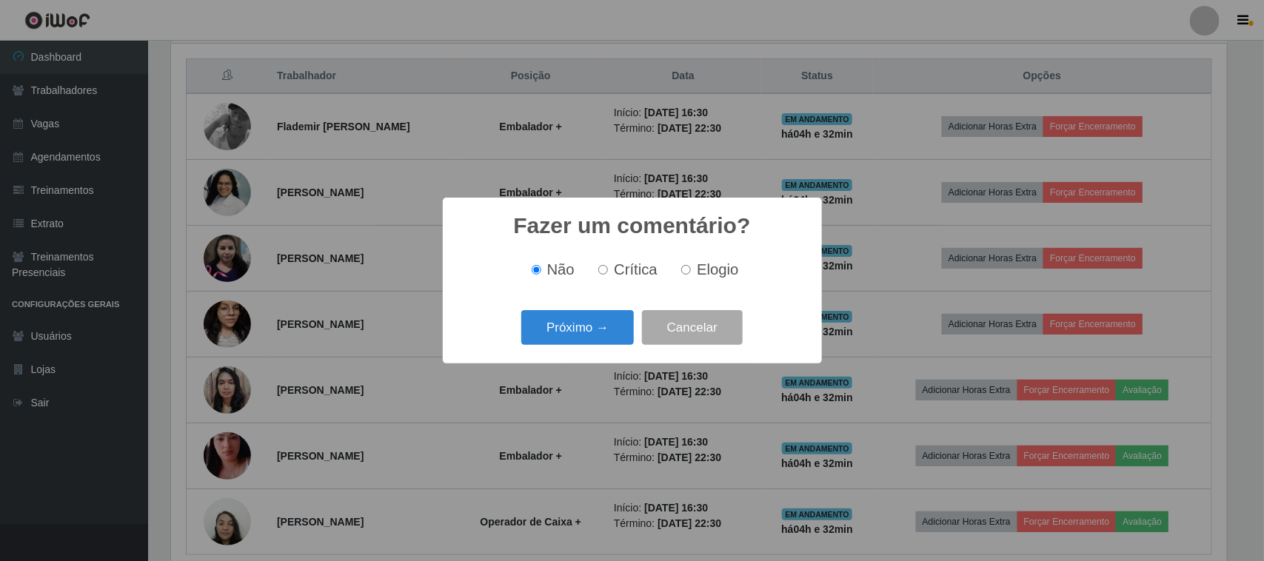
click at [700, 264] on span "Elogio" at bounding box center [717, 269] width 41 height 16
click at [691, 265] on input "Elogio" at bounding box center [686, 270] width 10 height 10
radio input "true"
click at [593, 323] on button "Próximo →" at bounding box center [577, 327] width 113 height 35
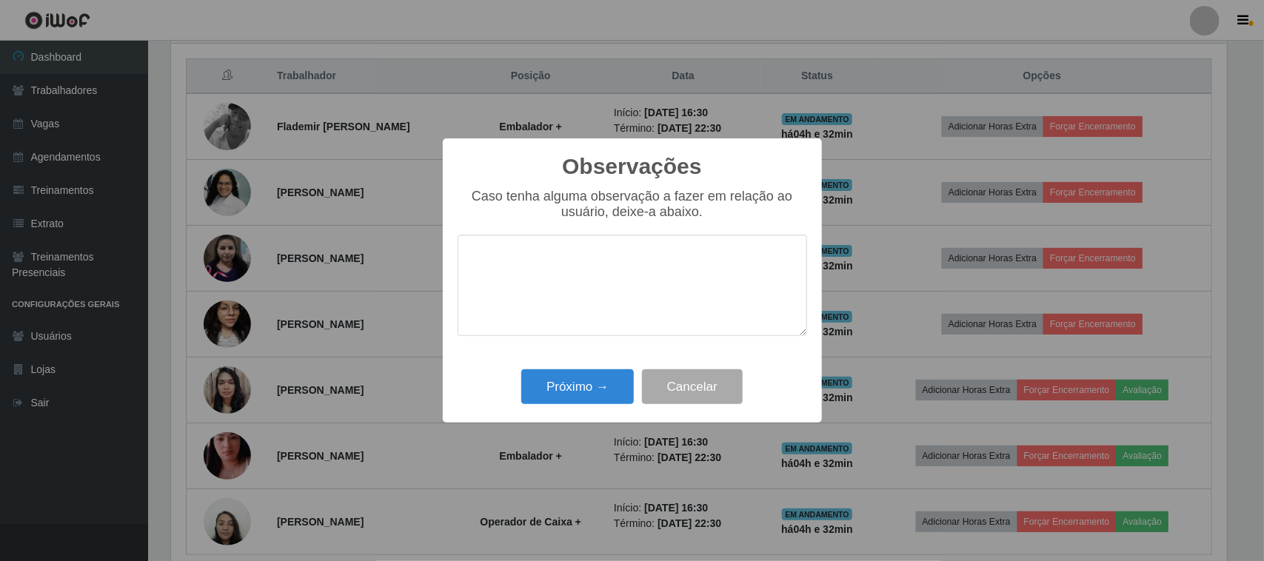
click at [607, 287] on textarea at bounding box center [632, 285] width 349 height 101
type textarea "desempenha bem sua função"
click at [583, 392] on button "Próximo →" at bounding box center [577, 386] width 113 height 35
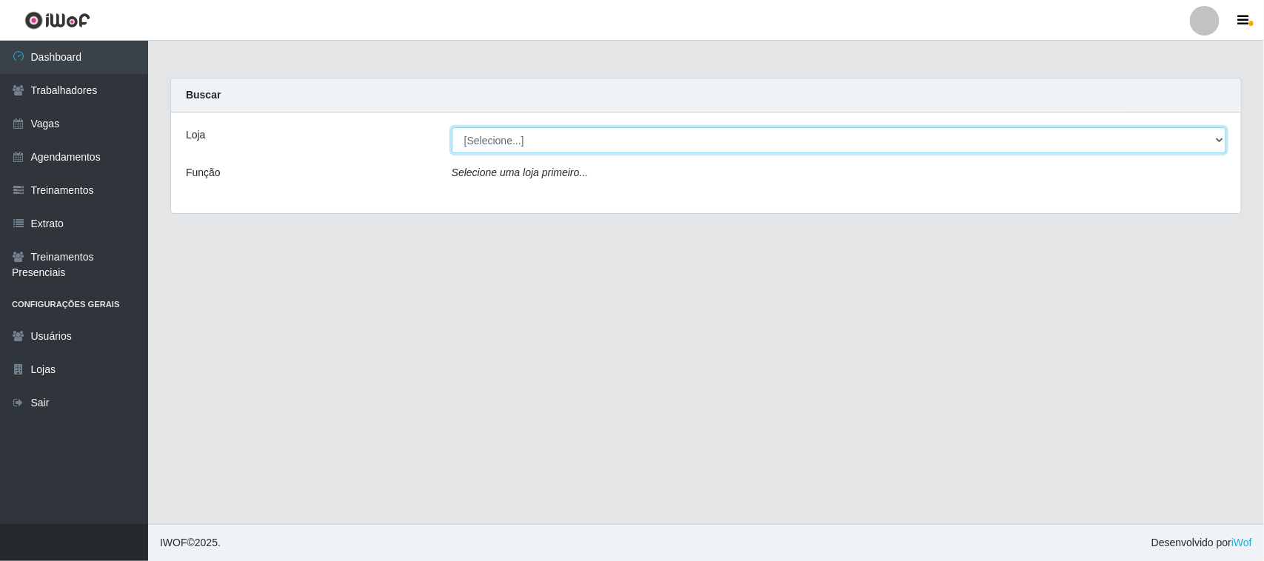
click at [943, 149] on select "[Selecione...] Nordestão - Santa Catarina" at bounding box center [839, 140] width 774 height 26
select select "420"
click at [452, 127] on select "[Selecione...] Nordestão - Santa Catarina" at bounding box center [839, 140] width 774 height 26
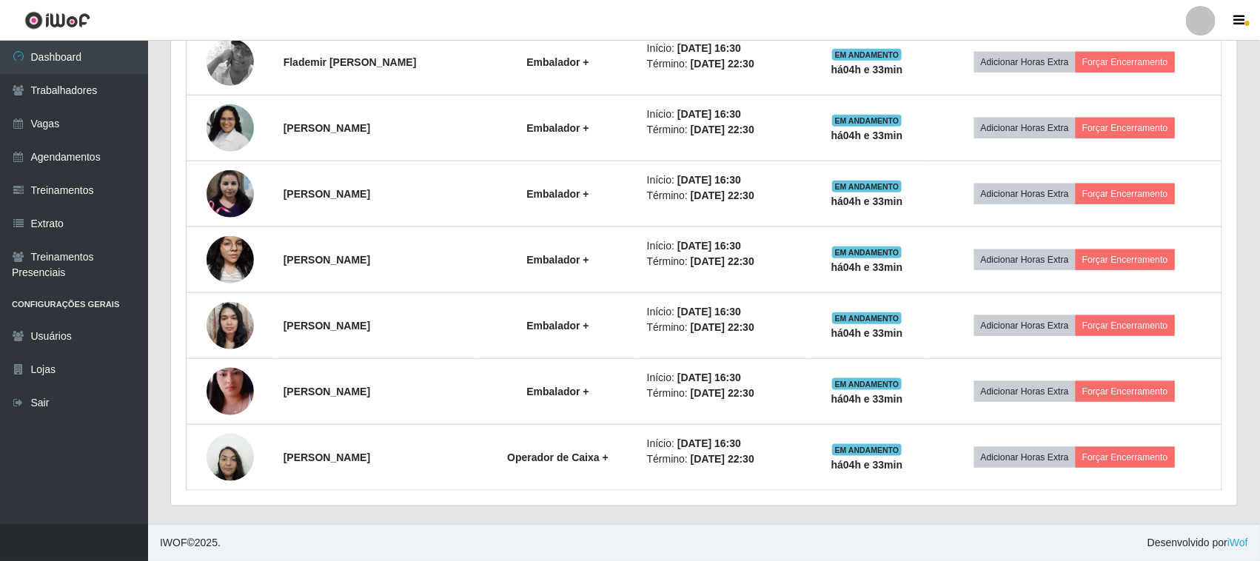
scroll to position [622, 0]
